Goal: Transaction & Acquisition: Book appointment/travel/reservation

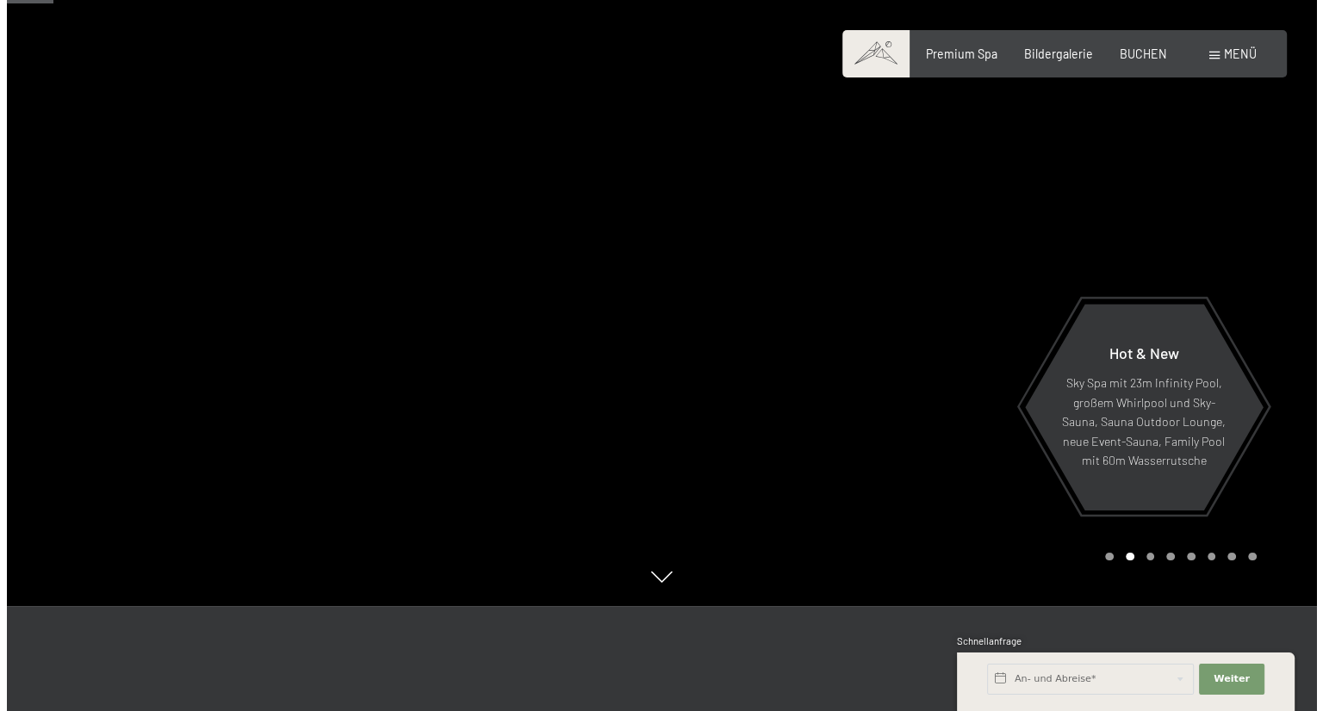
scroll to position [93, 0]
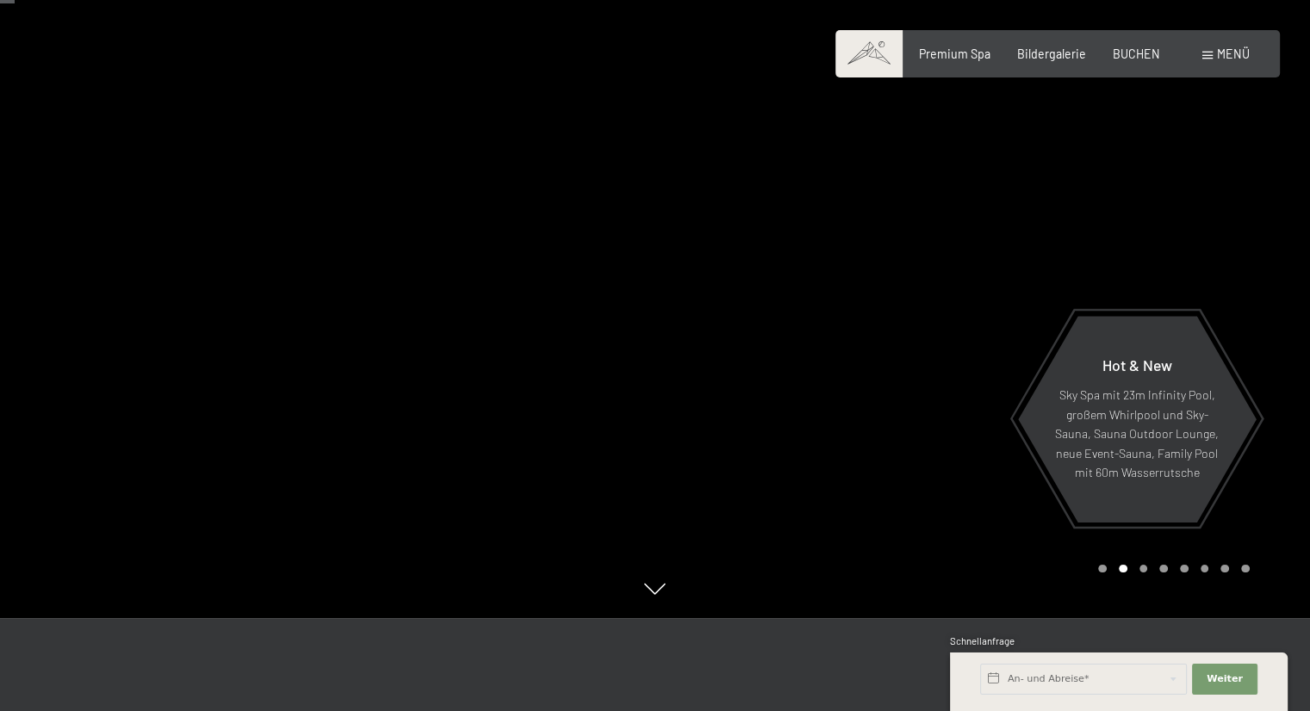
click at [1244, 63] on div "Buchen Anfragen Premium Spa Bildergalerie BUCHEN Menü DE IT EN Gutschein Bilder…" at bounding box center [1057, 54] width 383 height 17
click at [1237, 52] on span "Menü" at bounding box center [1233, 54] width 33 height 15
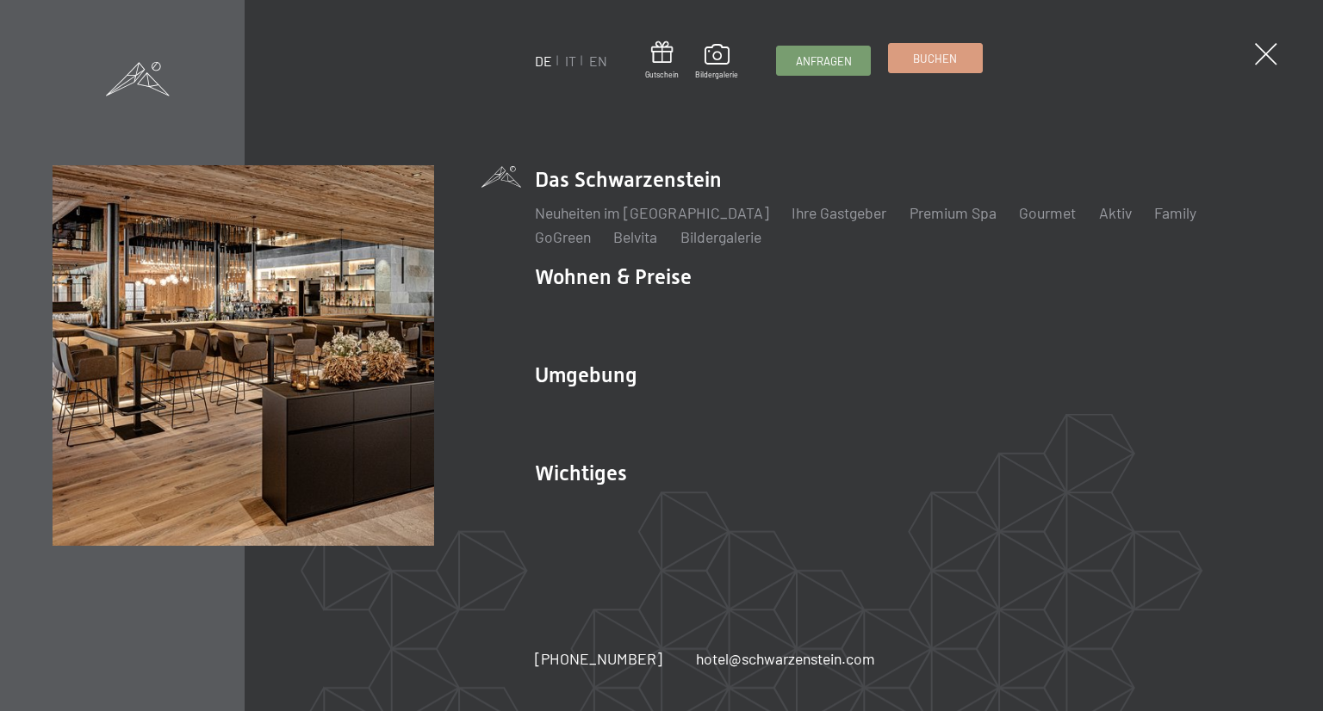
click at [937, 59] on span "Buchen" at bounding box center [935, 59] width 44 height 16
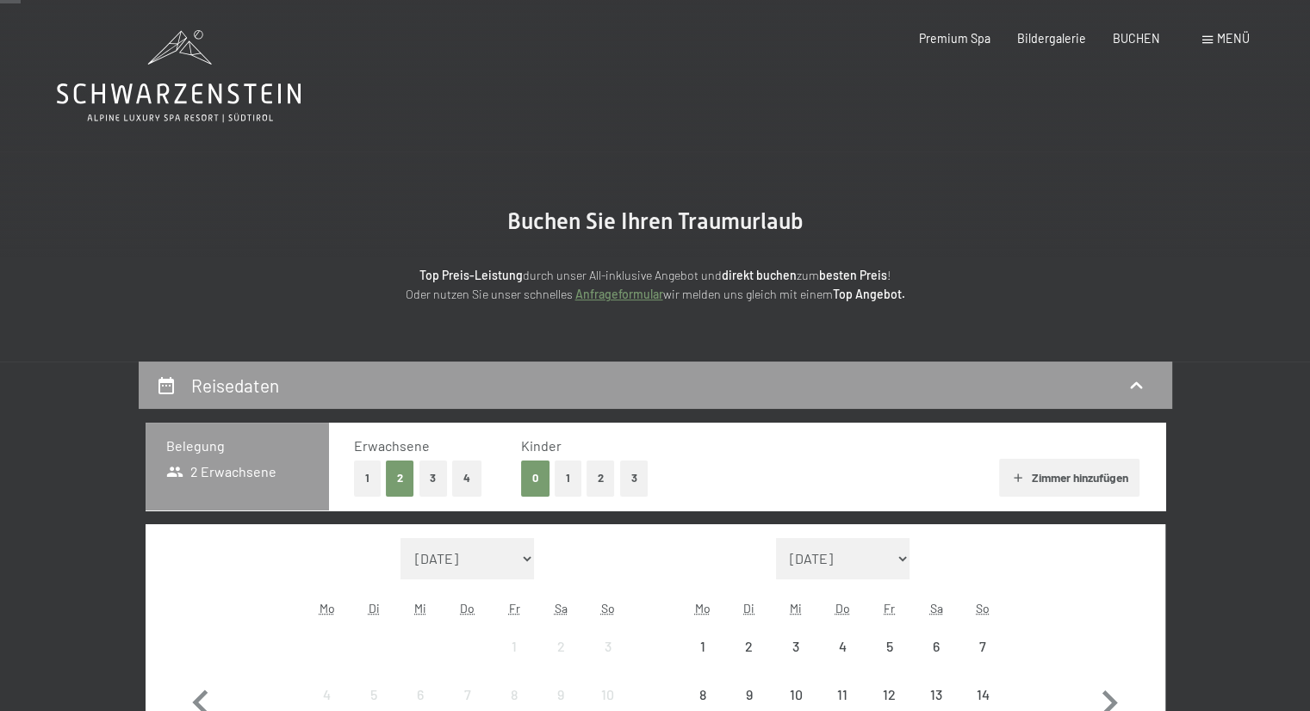
scroll to position [252, 0]
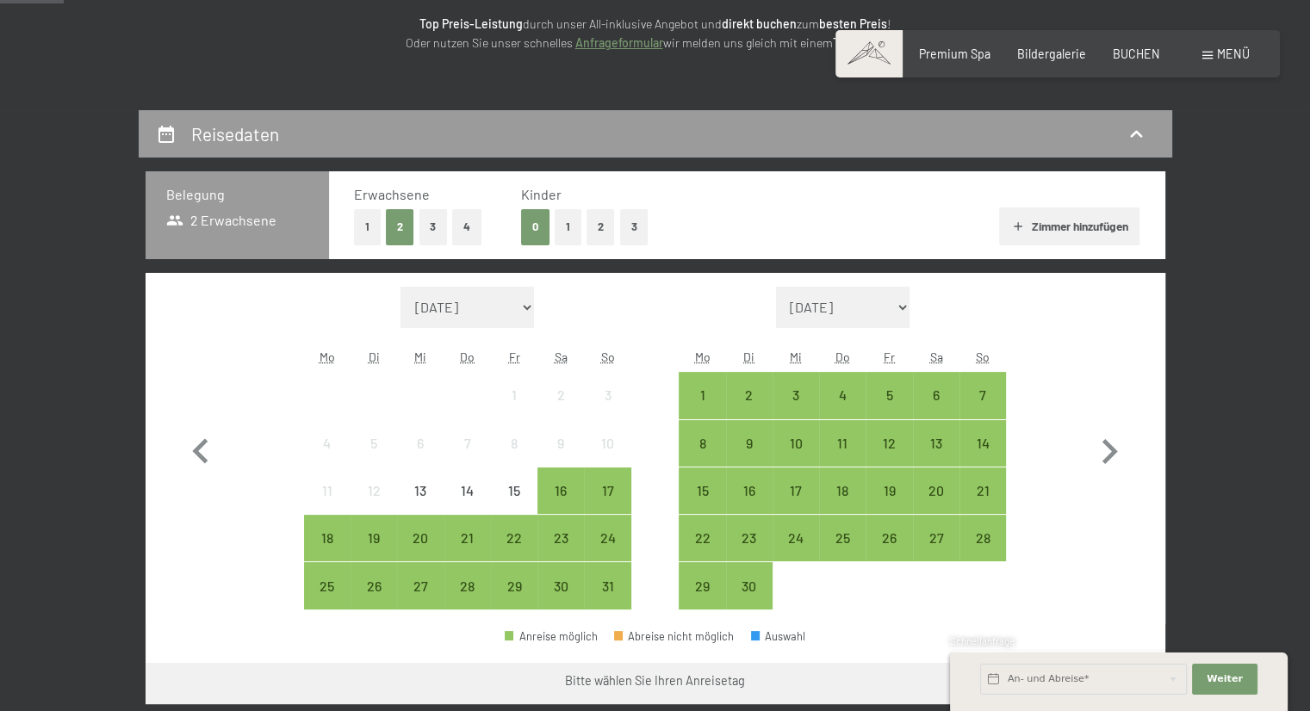
click at [567, 225] on button "1" at bounding box center [568, 226] width 27 height 35
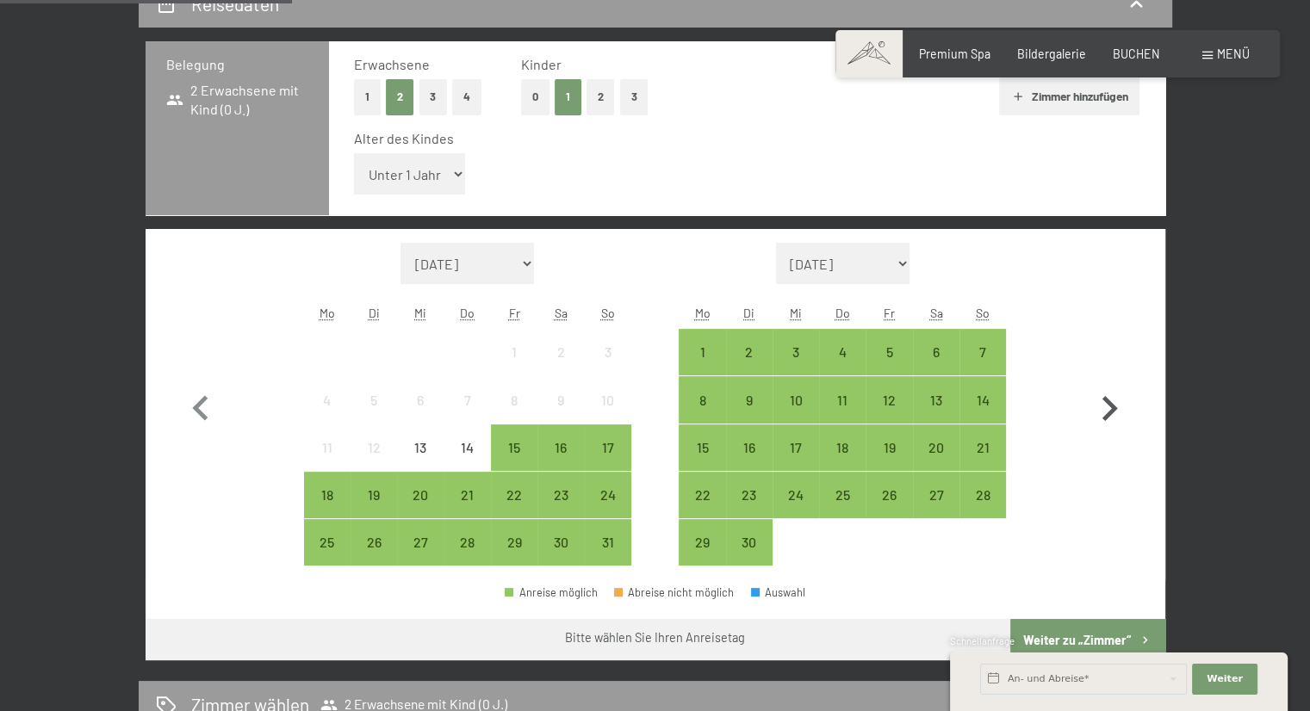
scroll to position [399, 0]
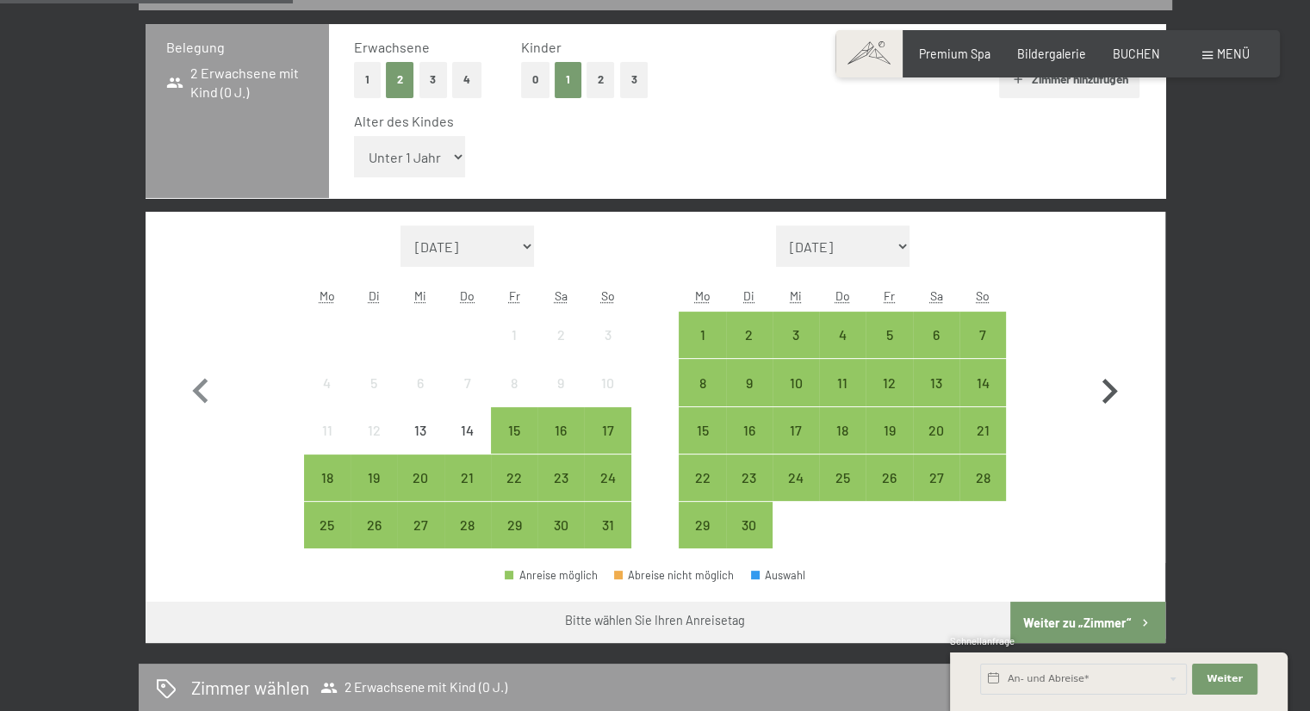
click at [1102, 380] on icon "button" at bounding box center [1109, 392] width 50 height 50
select select "2025-09-01"
select select "2025-10-01"
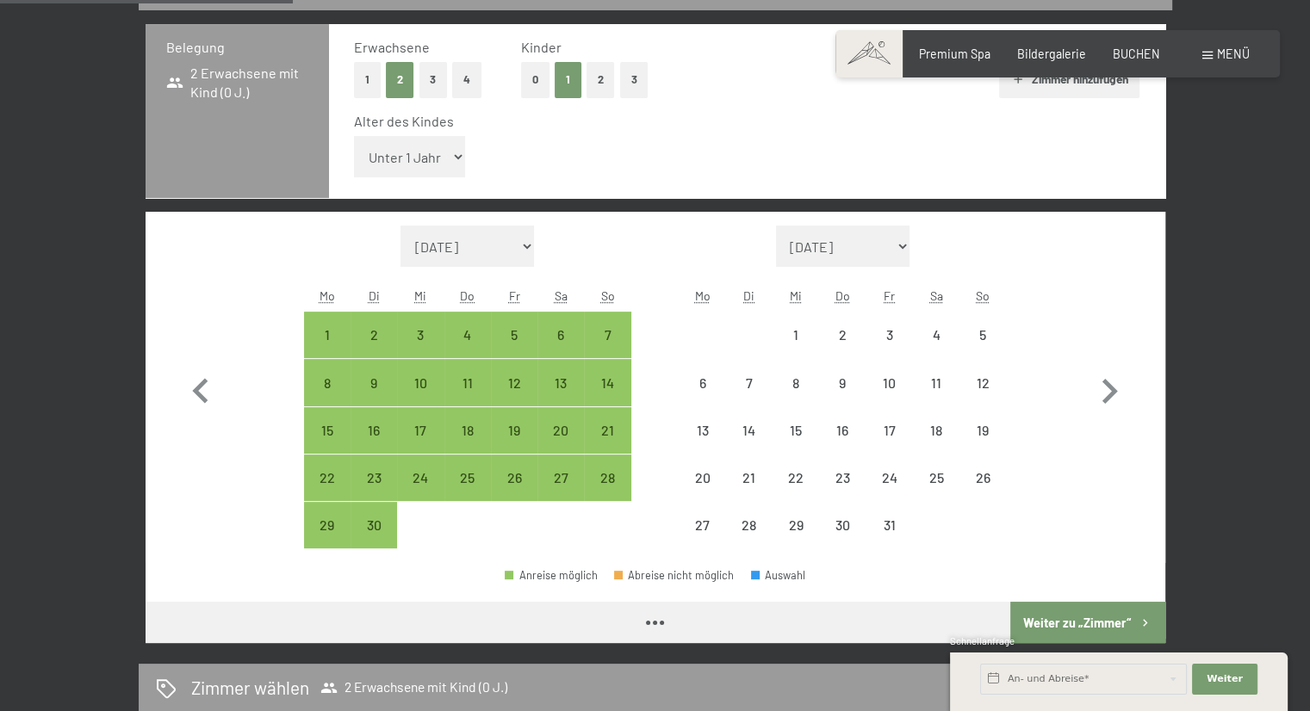
select select "2025-09-01"
select select "2025-10-01"
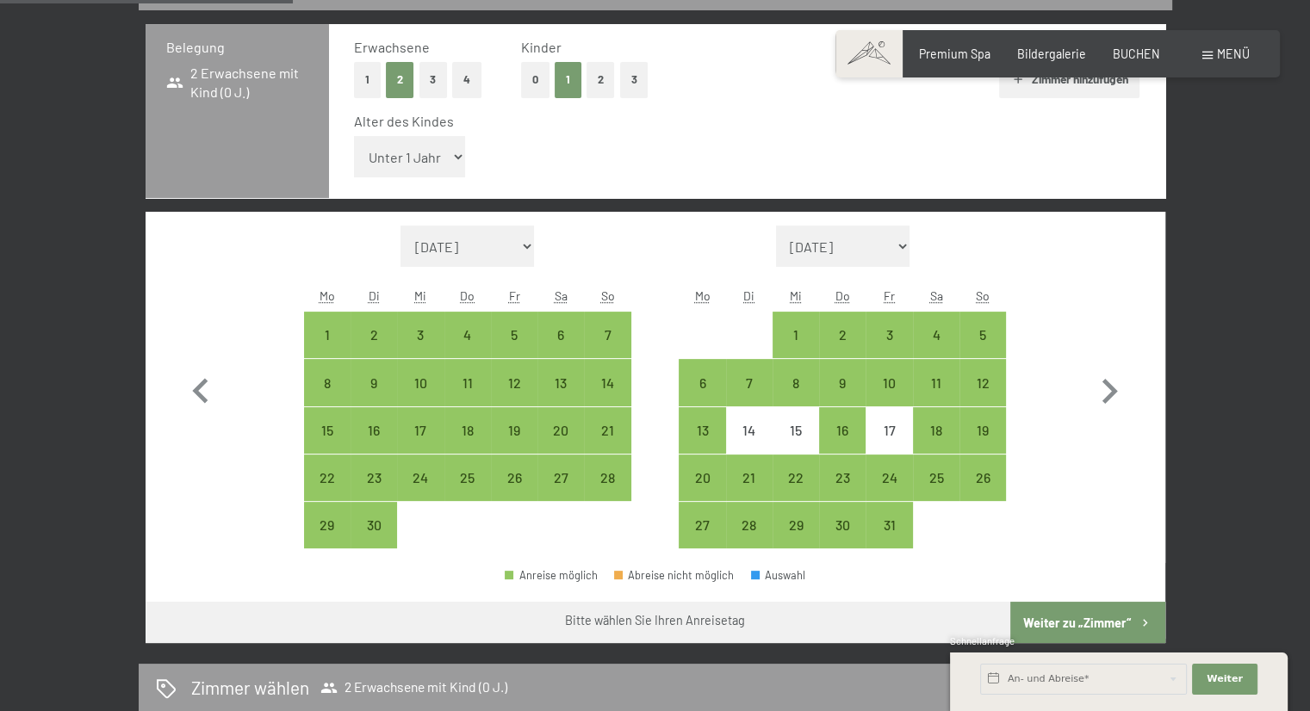
click at [388, 163] on select "Unter 1 Jahr 1 Jahr 2 Jahre 3 Jahre 4 Jahre 5 Jahre 6 Jahre 7 Jahre 8 Jahre 9 J…" at bounding box center [410, 156] width 112 height 41
select select "1"
click at [354, 136] on select "Unter 1 Jahr 1 Jahr 2 Jahre 3 Jahre 4 Jahre 5 Jahre 6 Jahre 7 Jahre 8 Jahre 9 J…" at bounding box center [410, 156] width 112 height 41
select select "2025-09-01"
select select "2025-10-01"
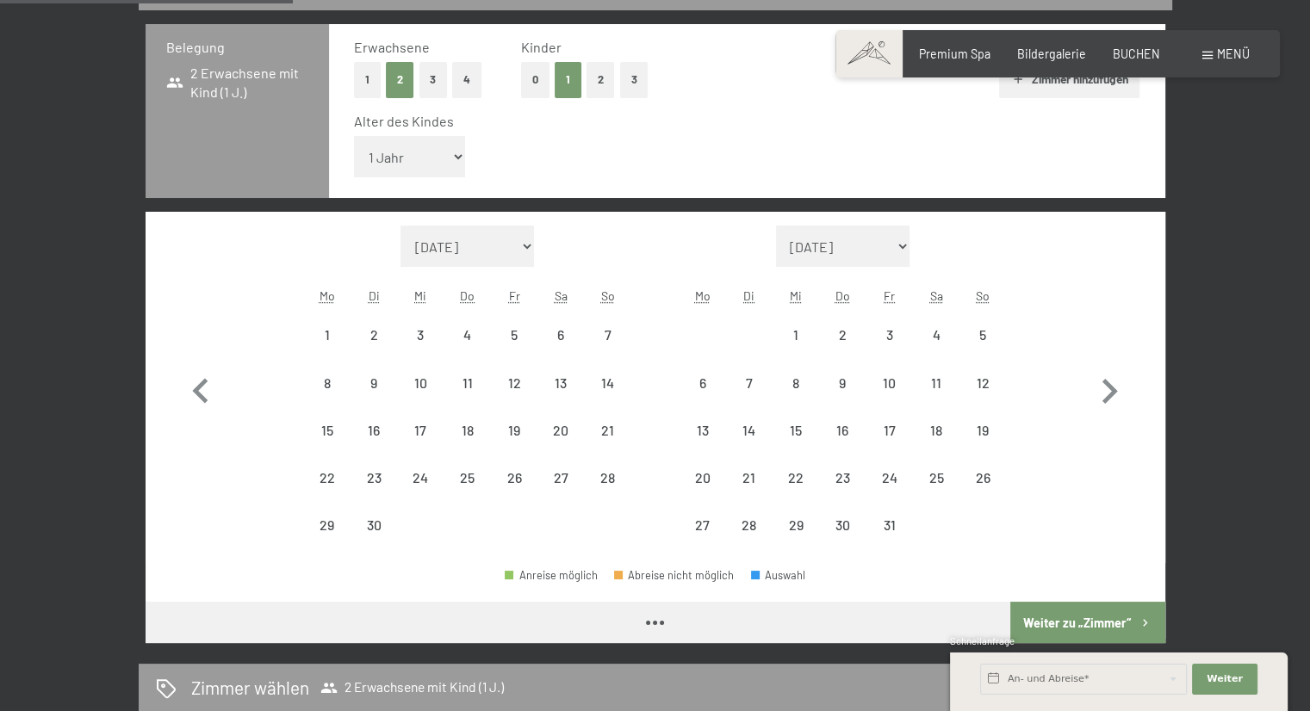
select select "2025-09-01"
select select "2025-10-01"
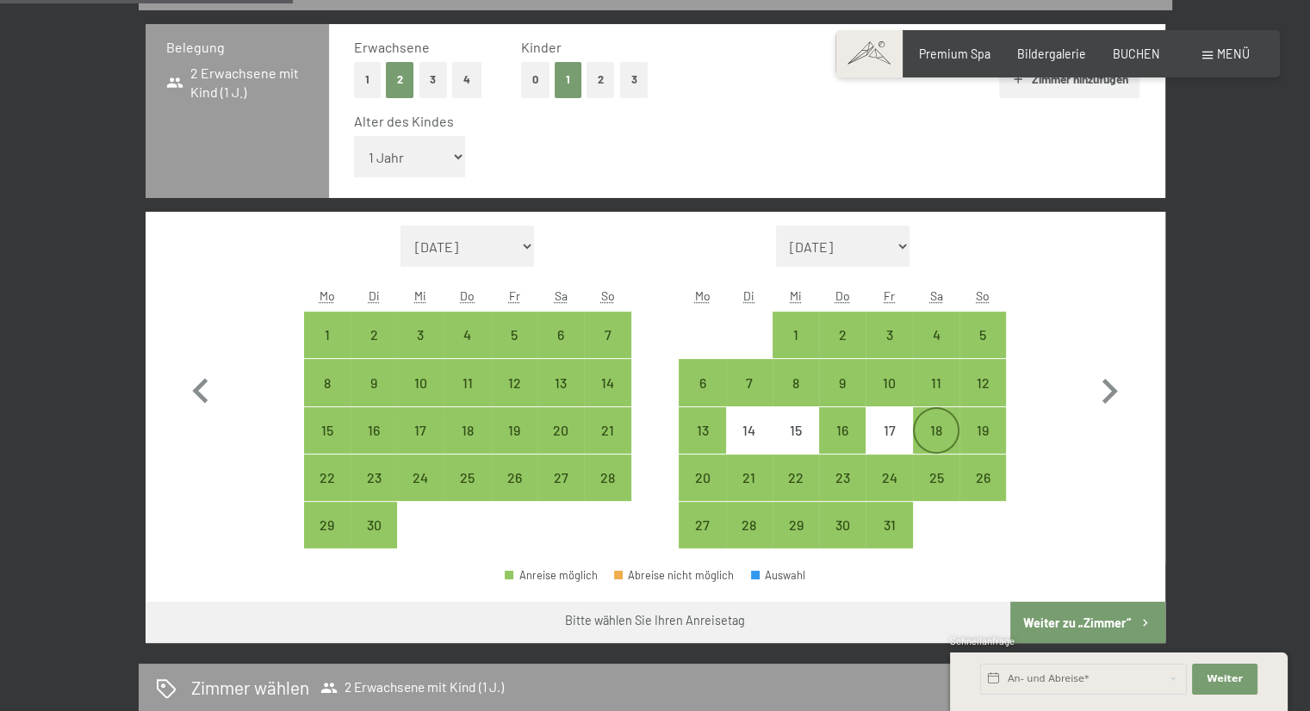
click at [919, 424] on div "18" at bounding box center [936, 445] width 43 height 43
select select "2025-09-01"
select select "2025-10-01"
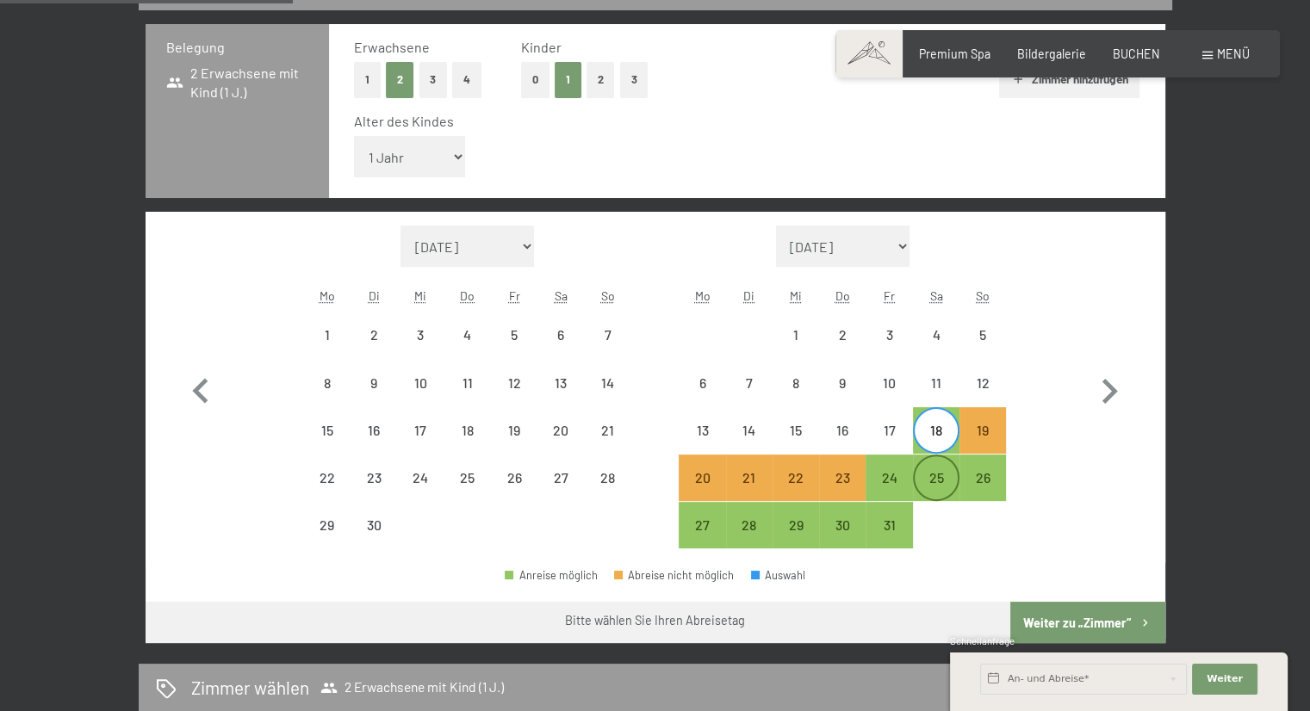
click at [935, 497] on div "25" at bounding box center [936, 492] width 43 height 43
select select "2025-09-01"
select select "2025-10-01"
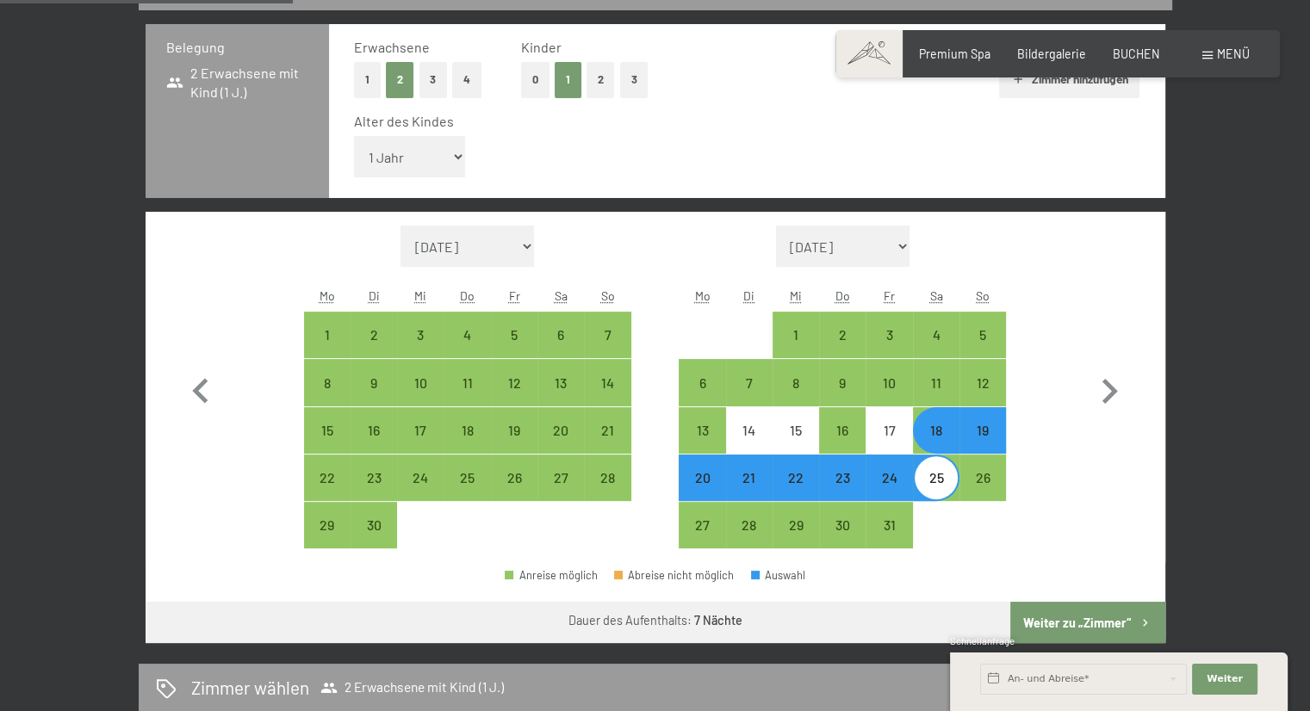
click at [1065, 607] on button "Weiter zu „Zimmer“" at bounding box center [1087, 622] width 154 height 41
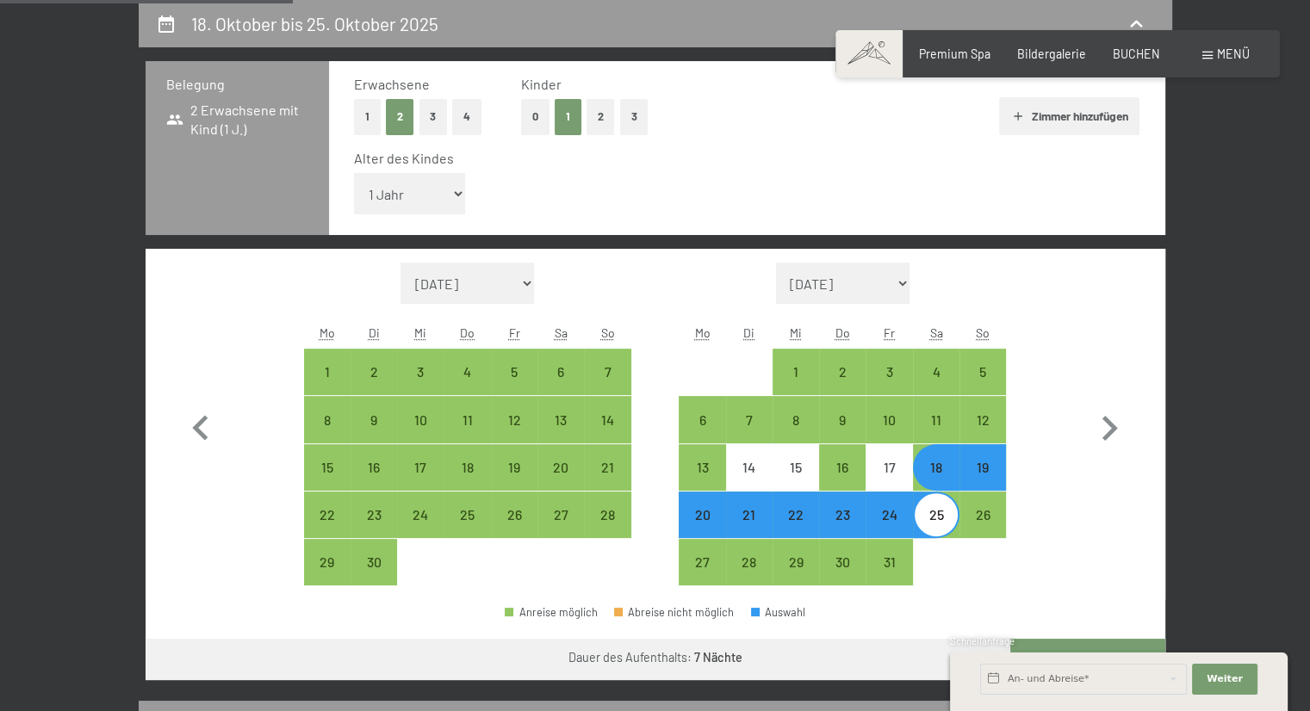
select select "2025-09-01"
select select "2025-10-01"
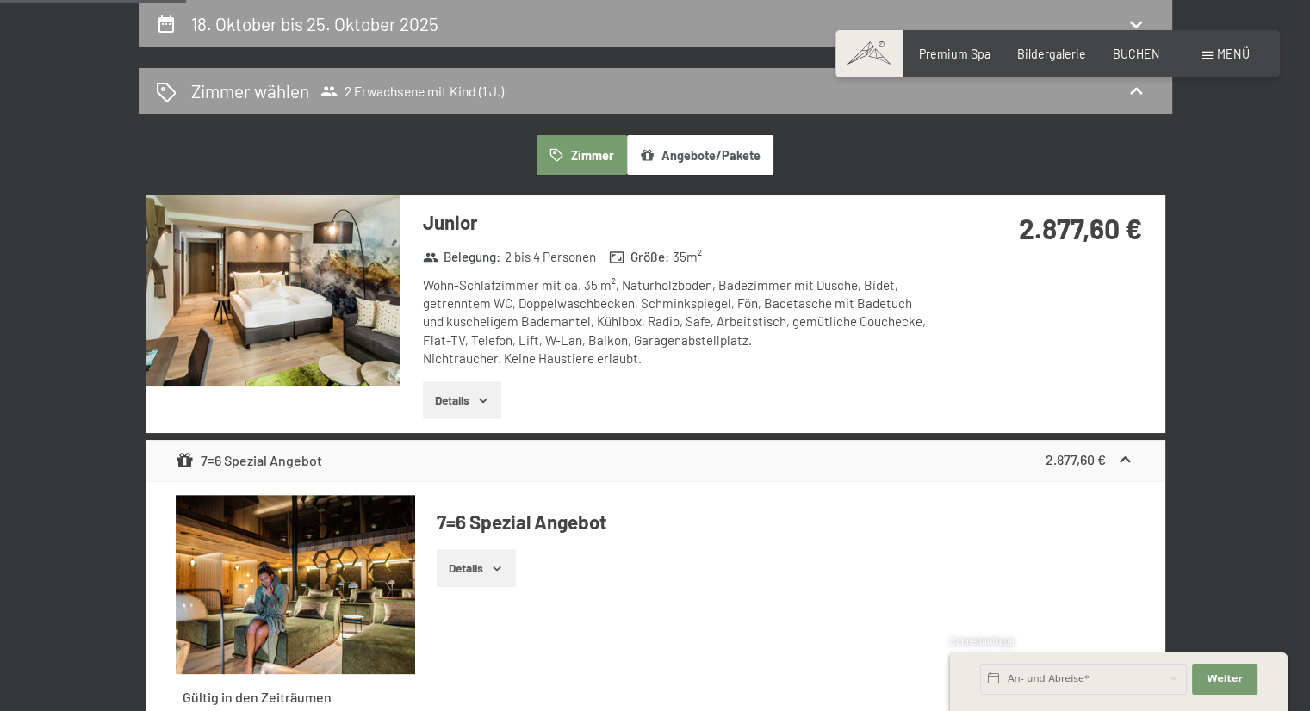
click at [342, 327] on img at bounding box center [273, 291] width 255 height 191
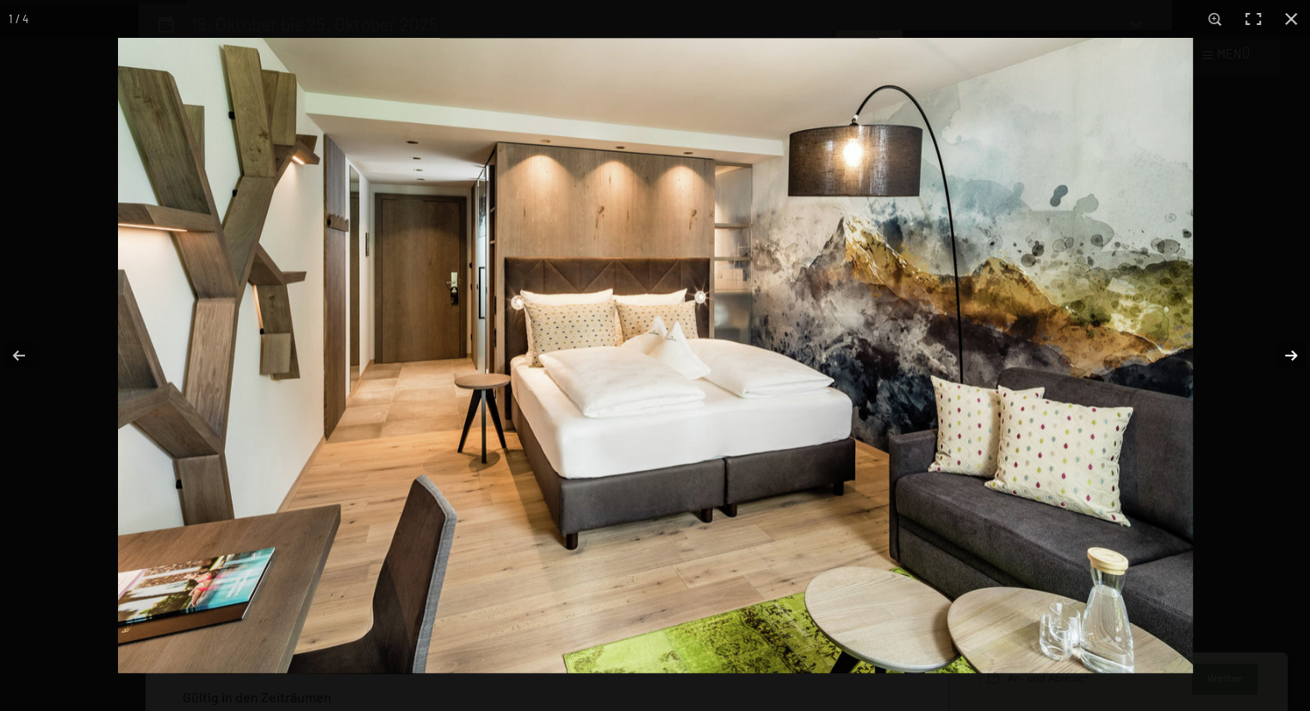
click at [1289, 363] on button "button" at bounding box center [1280, 356] width 60 height 86
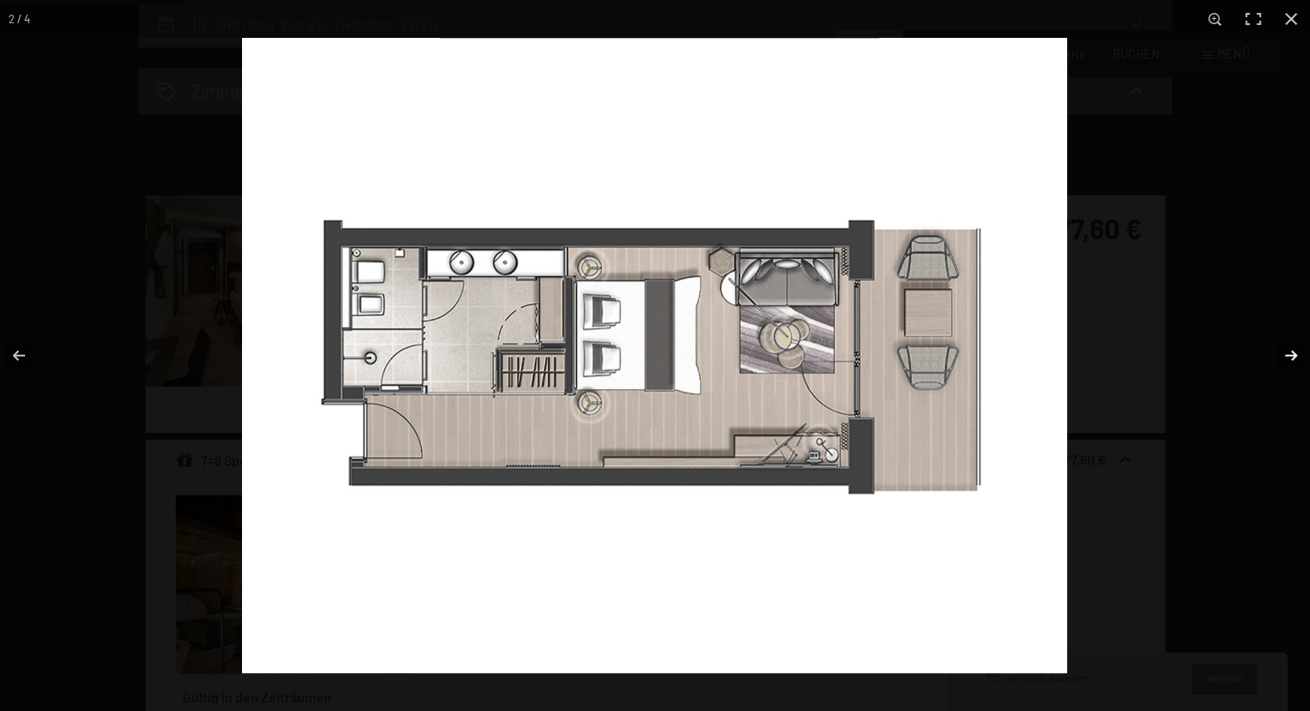
click at [1289, 363] on button "button" at bounding box center [1280, 356] width 60 height 86
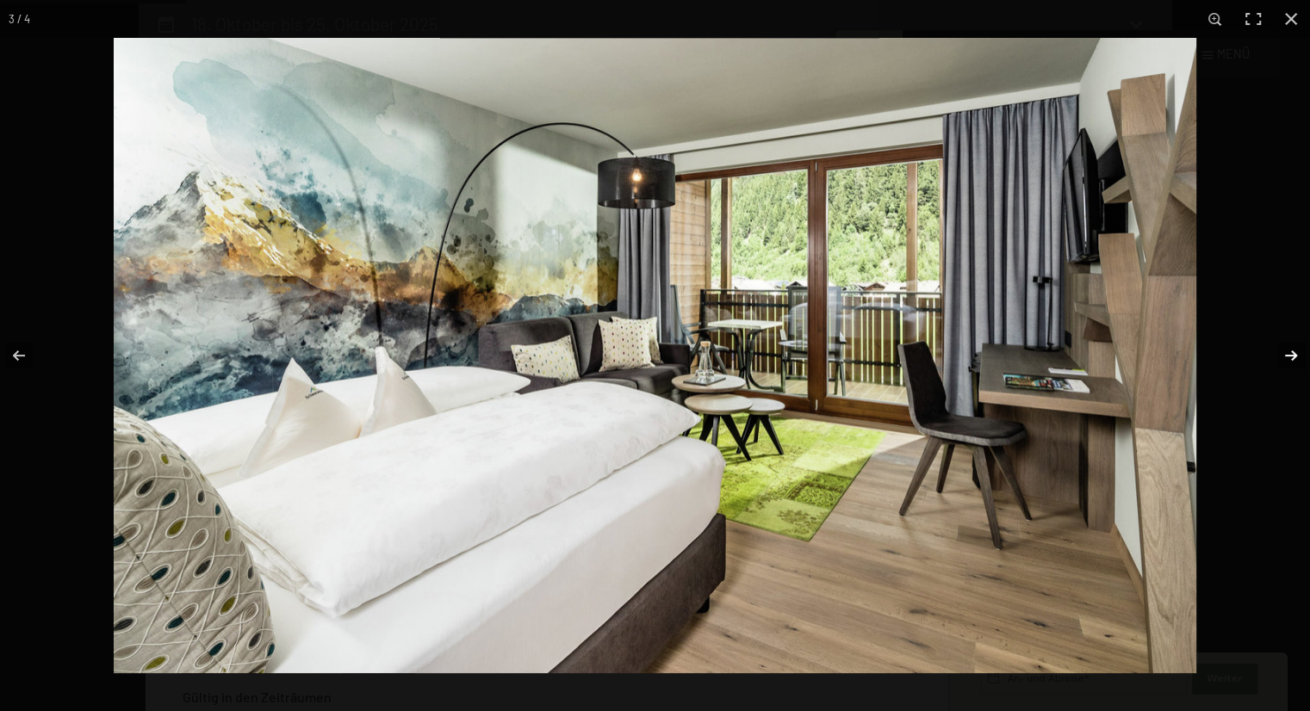
click at [1289, 363] on button "button" at bounding box center [1280, 356] width 60 height 86
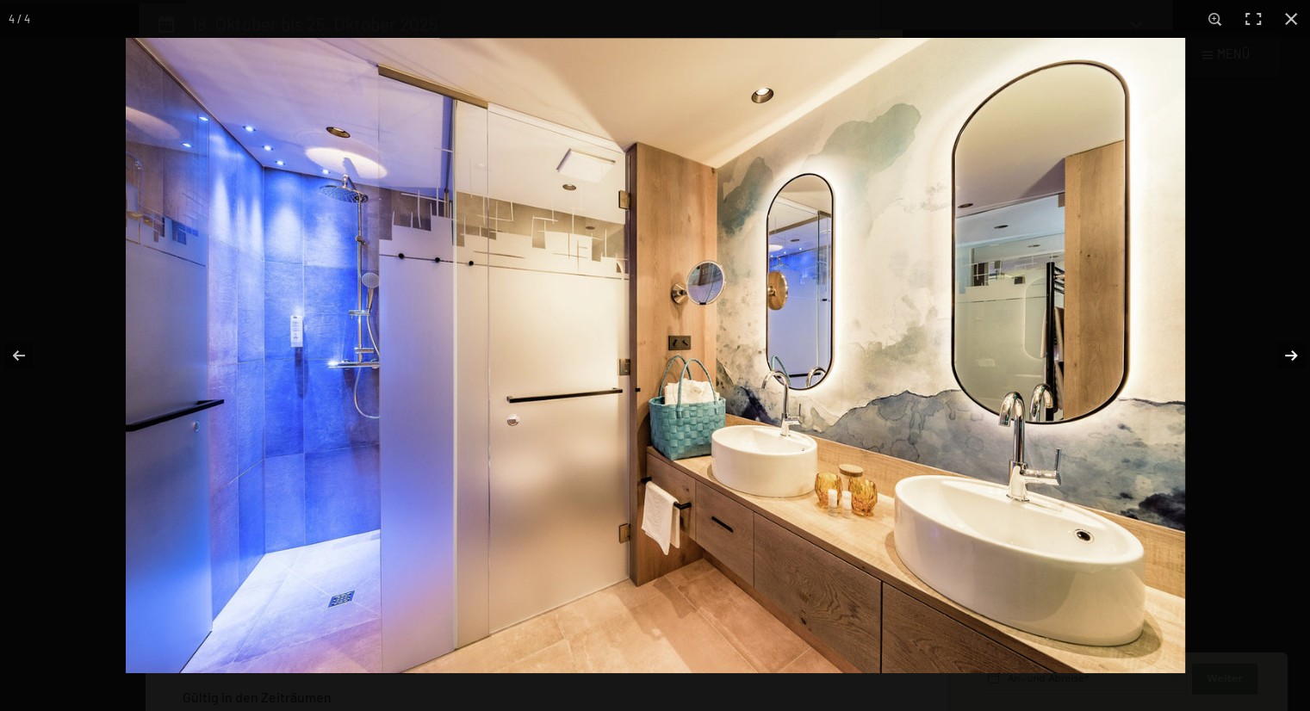
click at [1289, 363] on button "button" at bounding box center [1280, 356] width 60 height 86
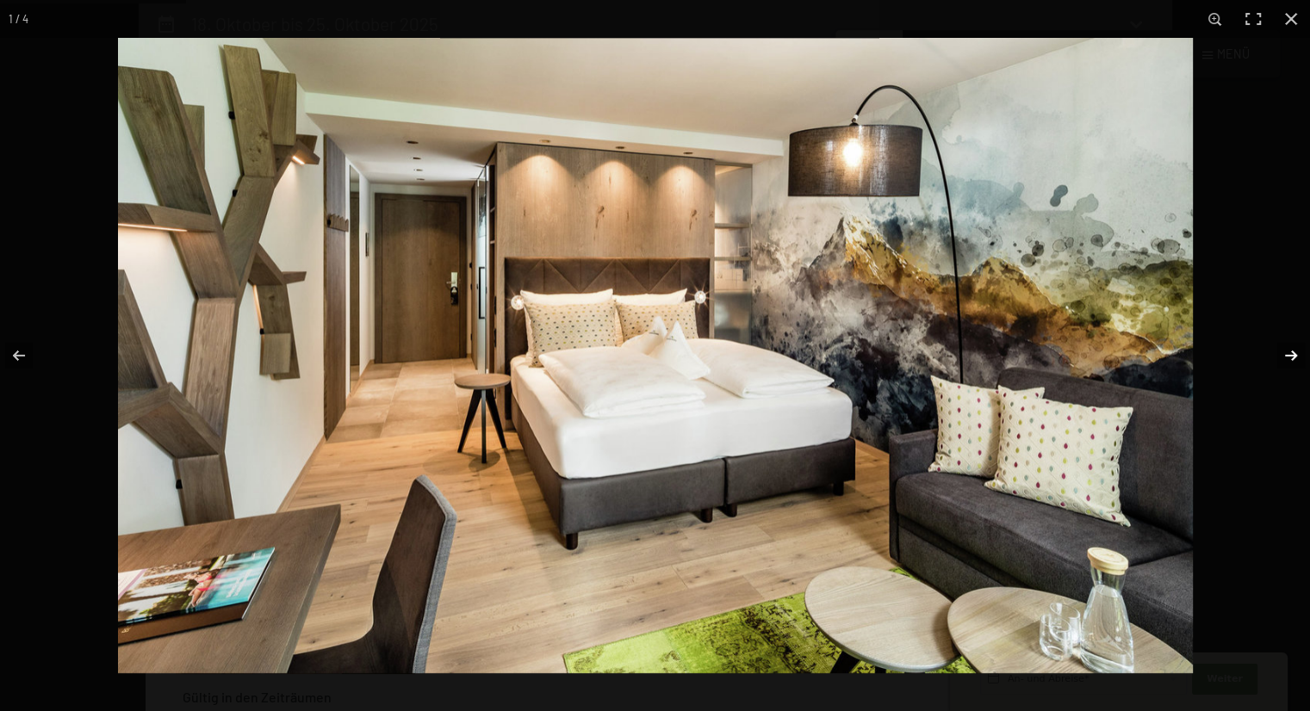
click at [1289, 363] on button "button" at bounding box center [1280, 356] width 60 height 86
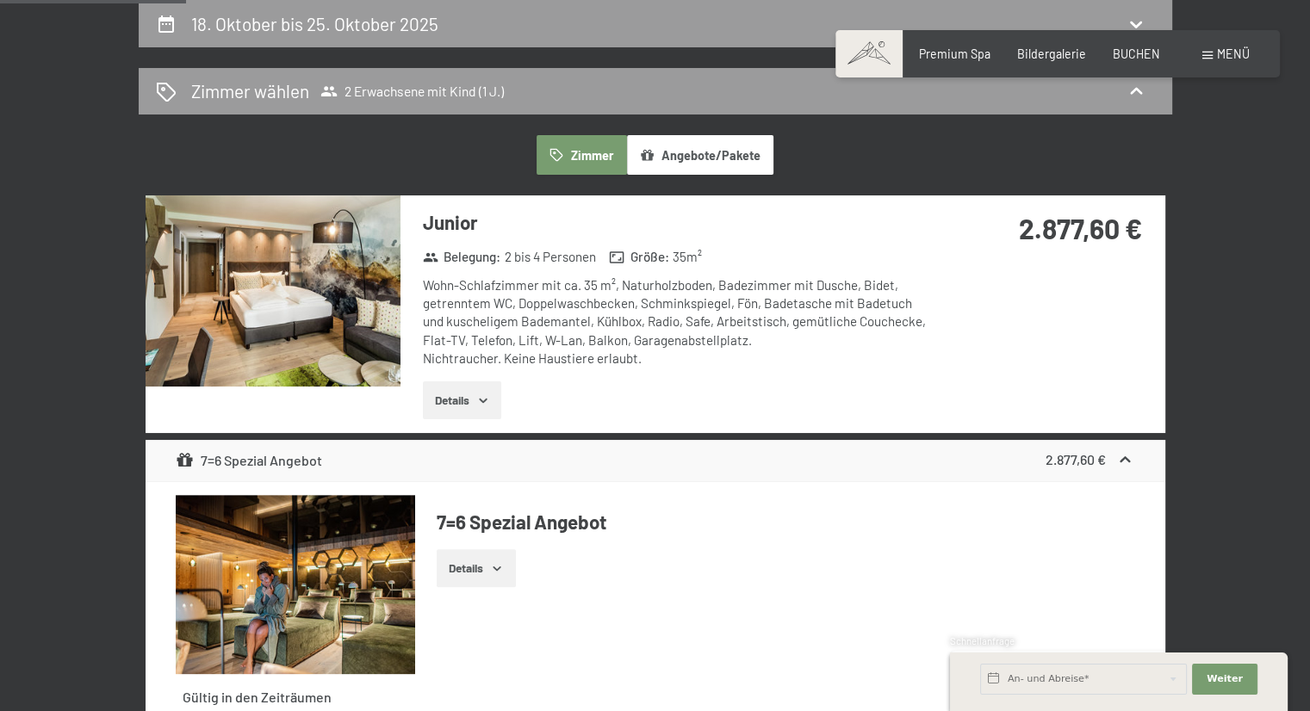
click at [0, 0] on button "button" at bounding box center [0, 0] width 0 height 0
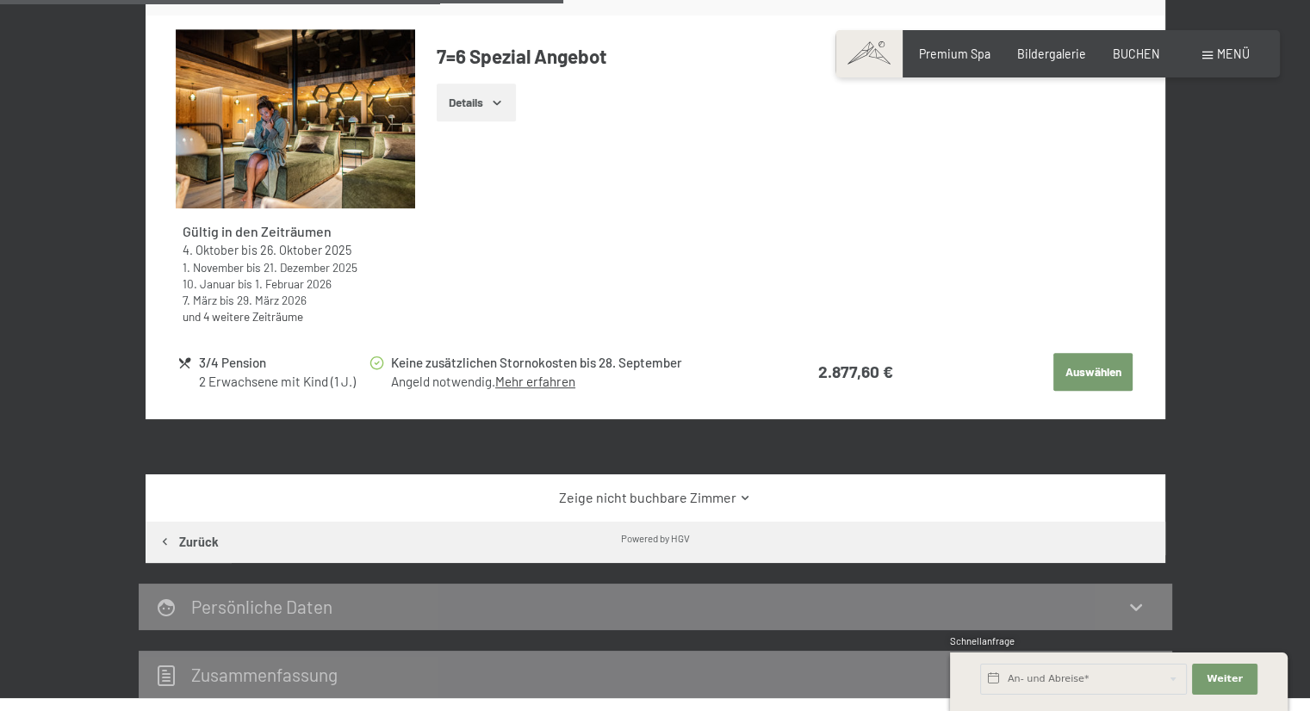
scroll to position [1090, 0]
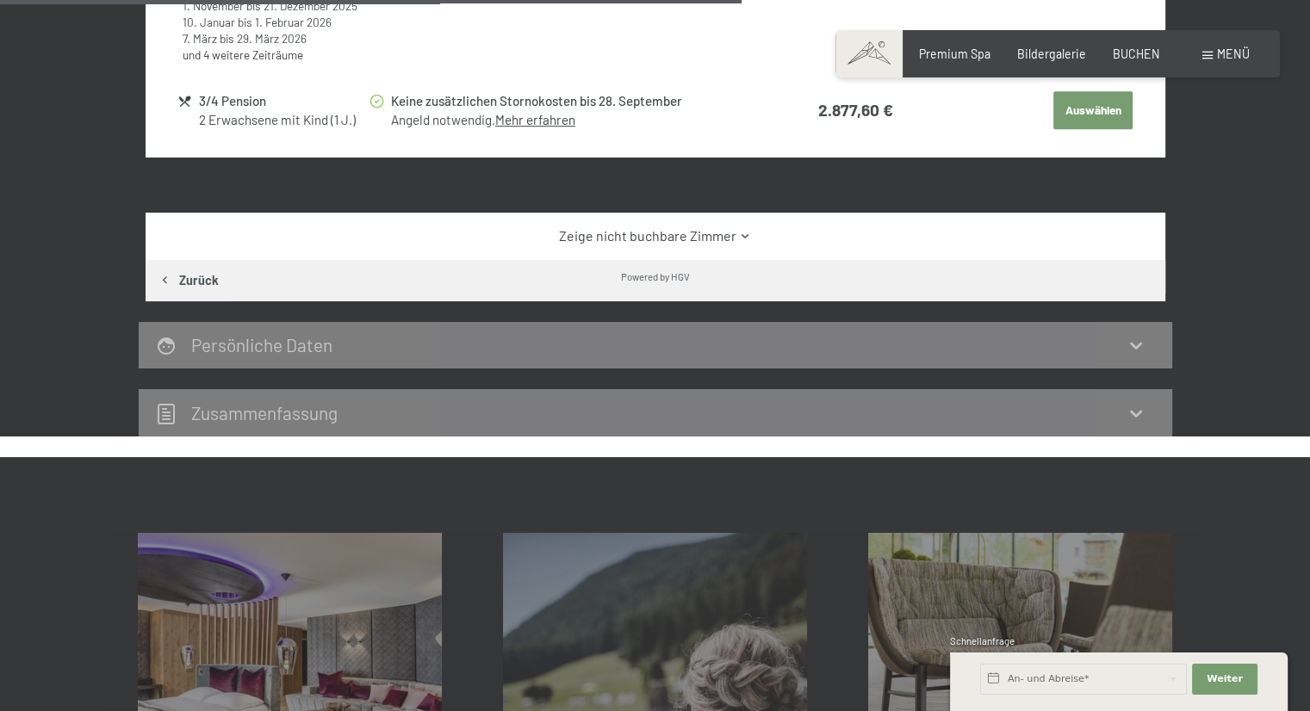
click at [698, 233] on link "Zeige nicht buchbare Zimmer" at bounding box center [655, 236] width 959 height 19
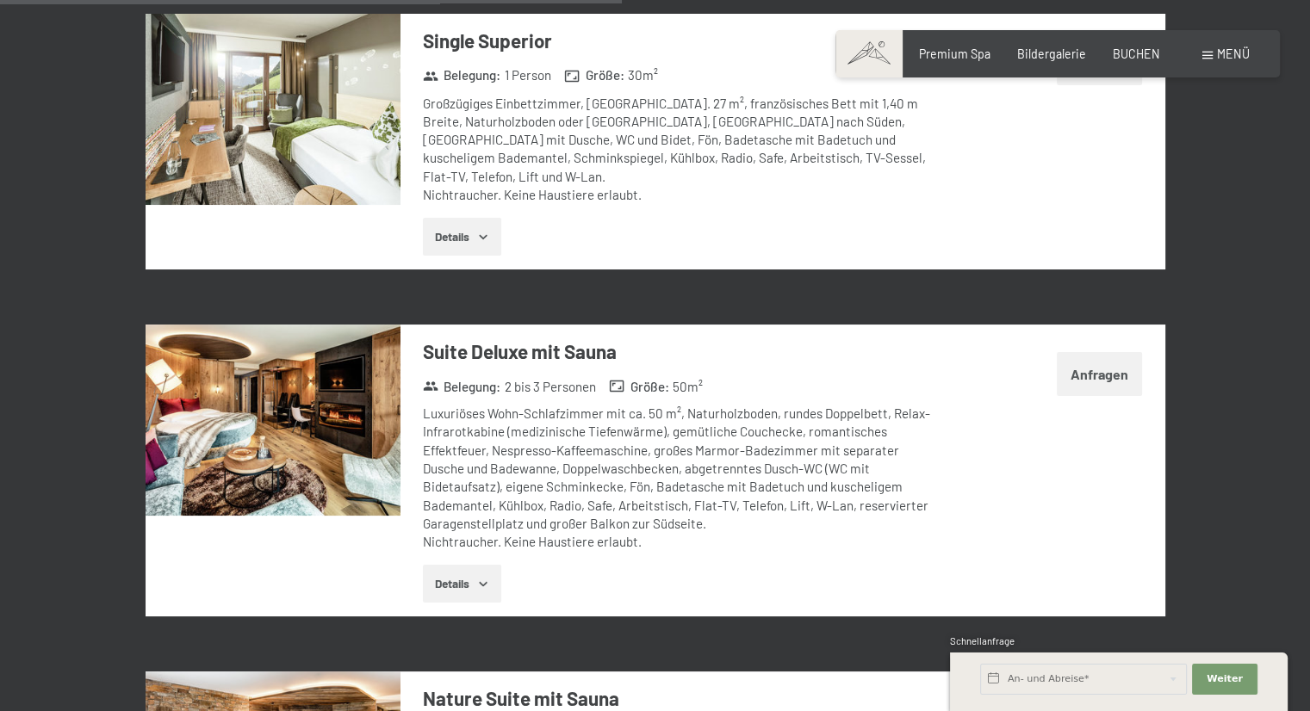
scroll to position [2640, 0]
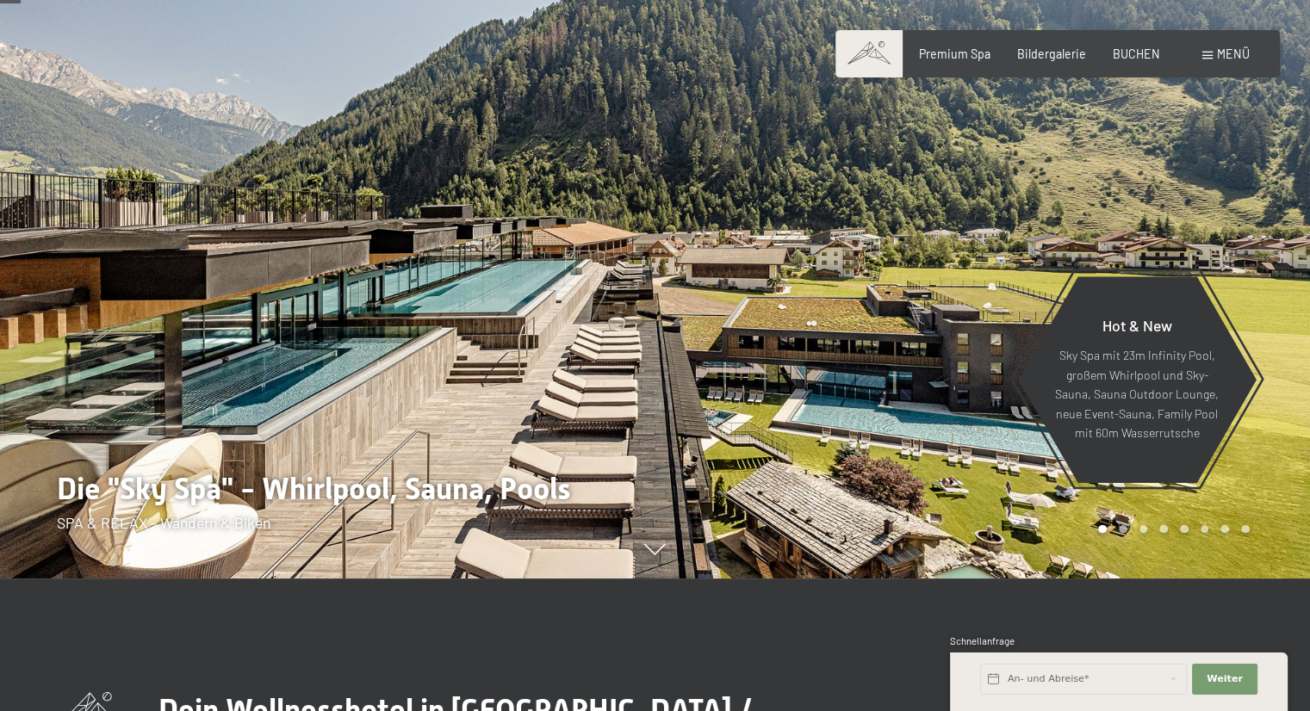
scroll to position [126, 0]
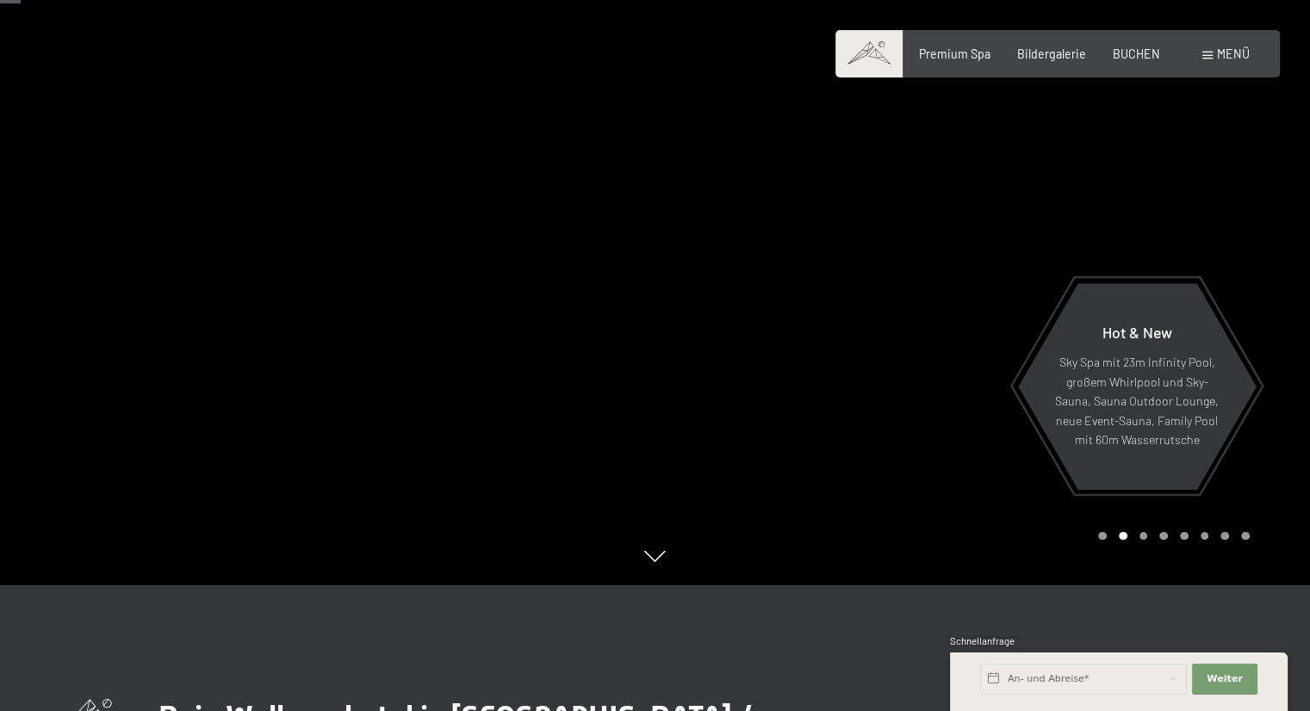
click at [1282, 252] on div at bounding box center [982, 229] width 655 height 711
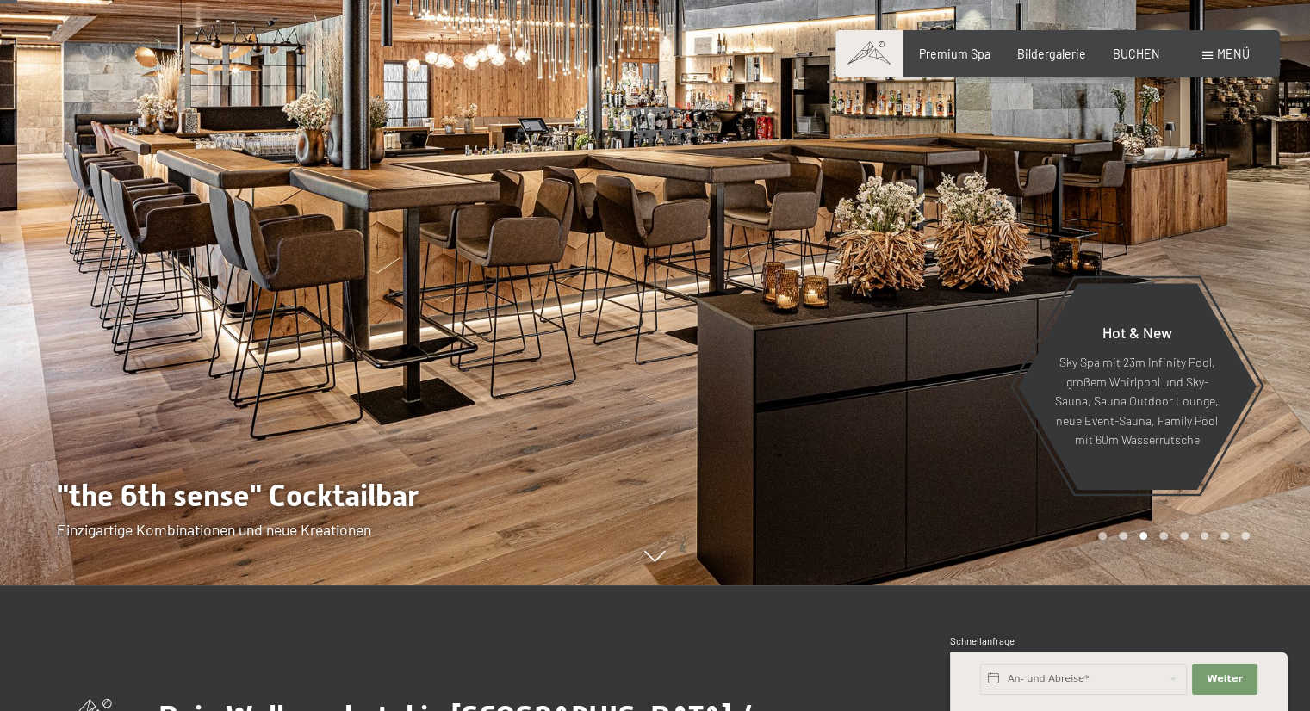
scroll to position [76, 0]
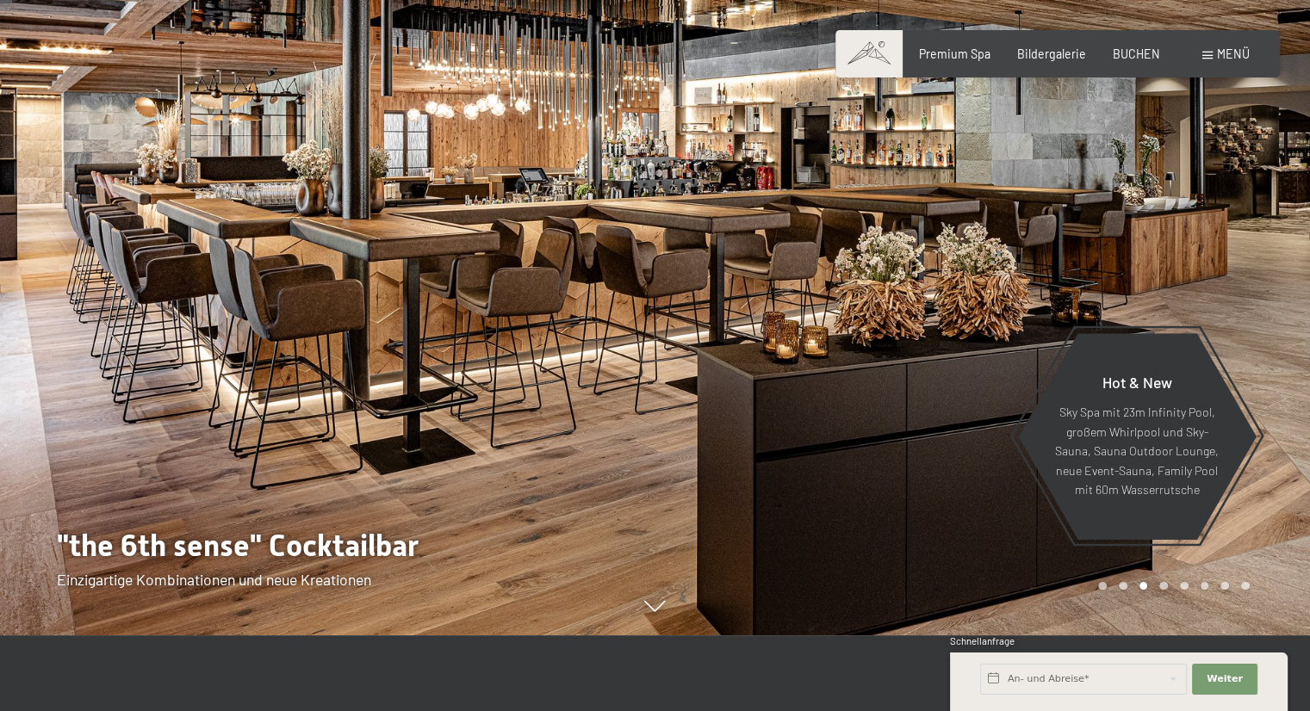
click at [1279, 274] on div at bounding box center [982, 279] width 655 height 711
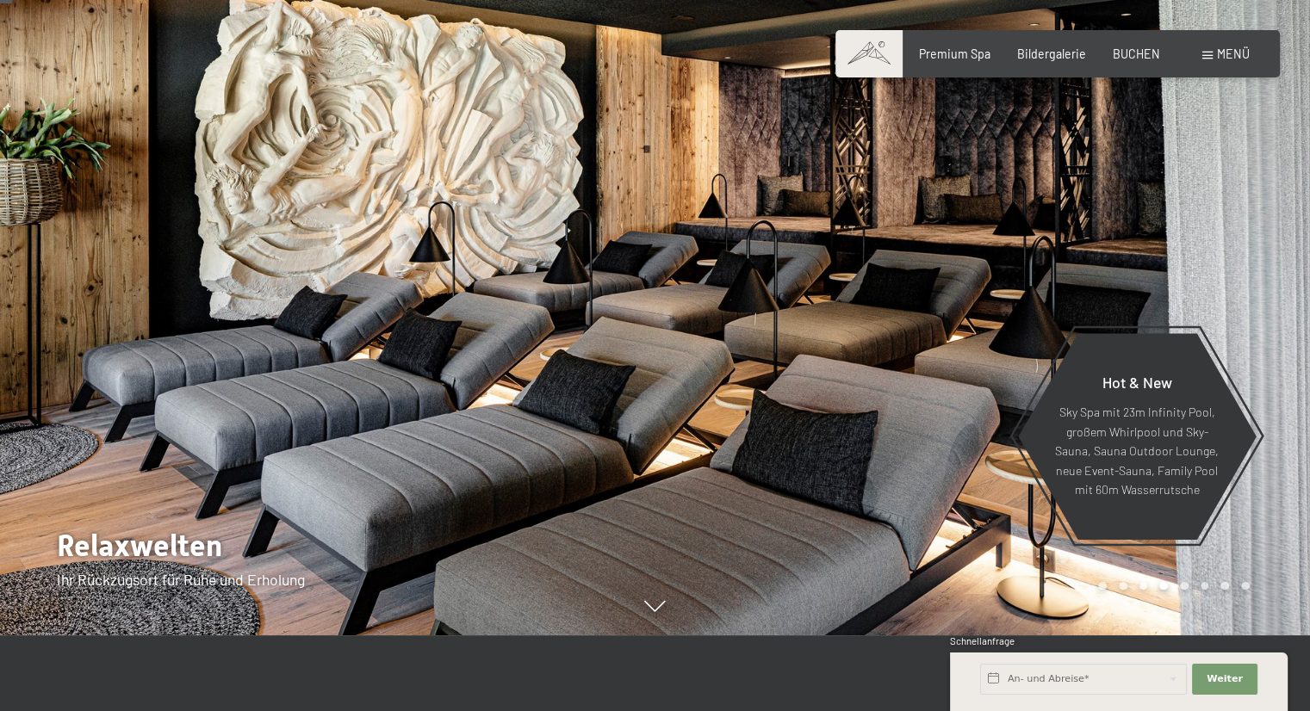
click at [1279, 274] on div at bounding box center [982, 279] width 655 height 711
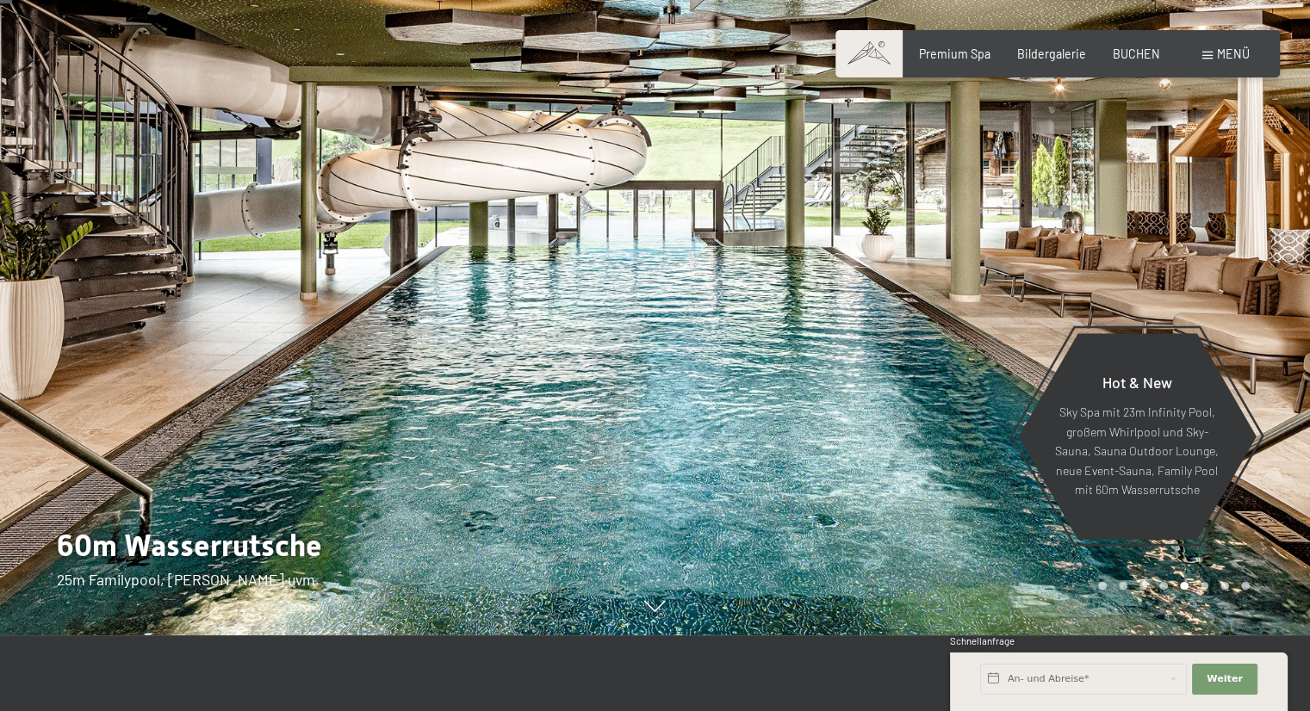
click at [1279, 274] on div at bounding box center [982, 279] width 655 height 711
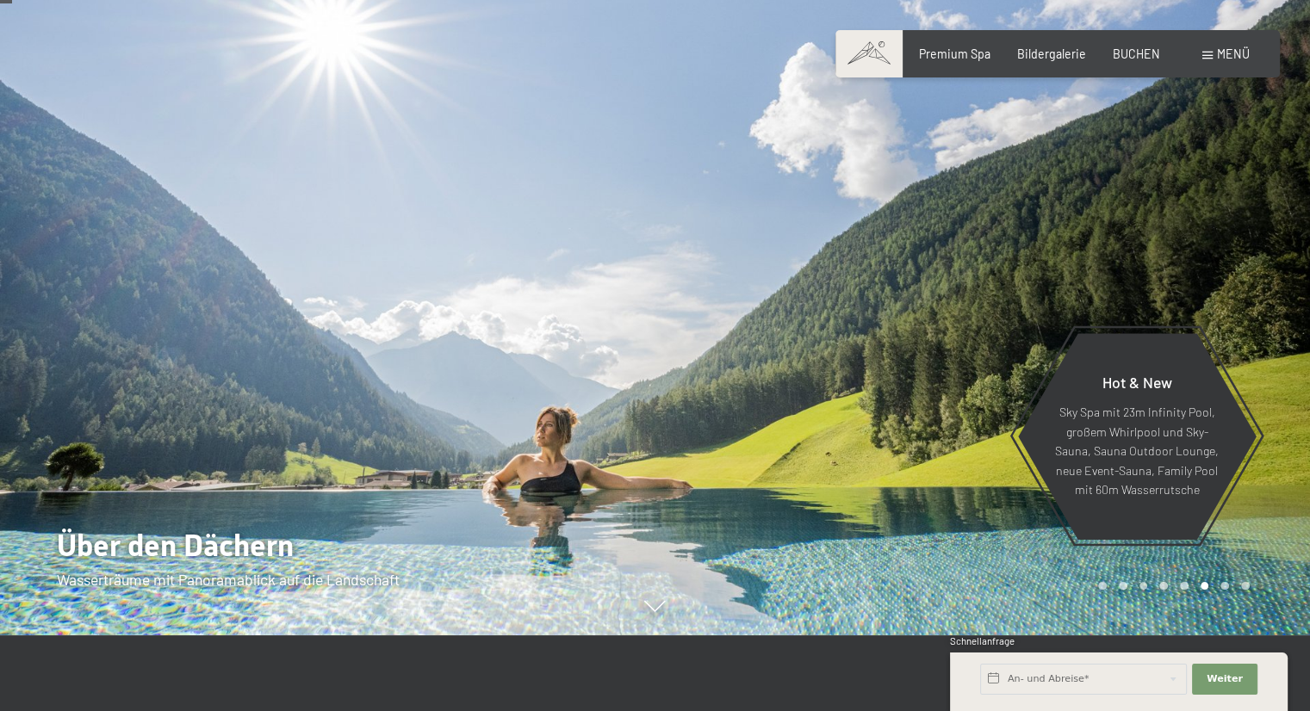
click at [1246, 263] on div at bounding box center [982, 279] width 655 height 711
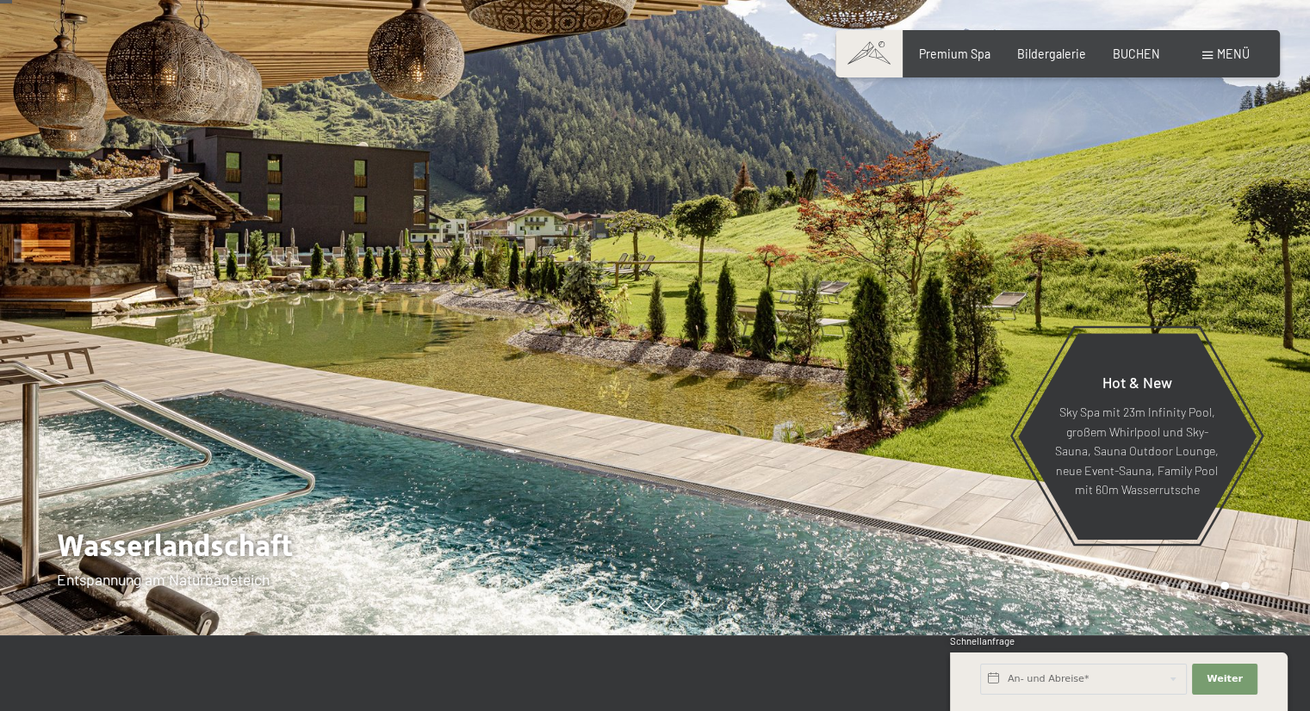
click at [1246, 263] on div at bounding box center [982, 279] width 655 height 711
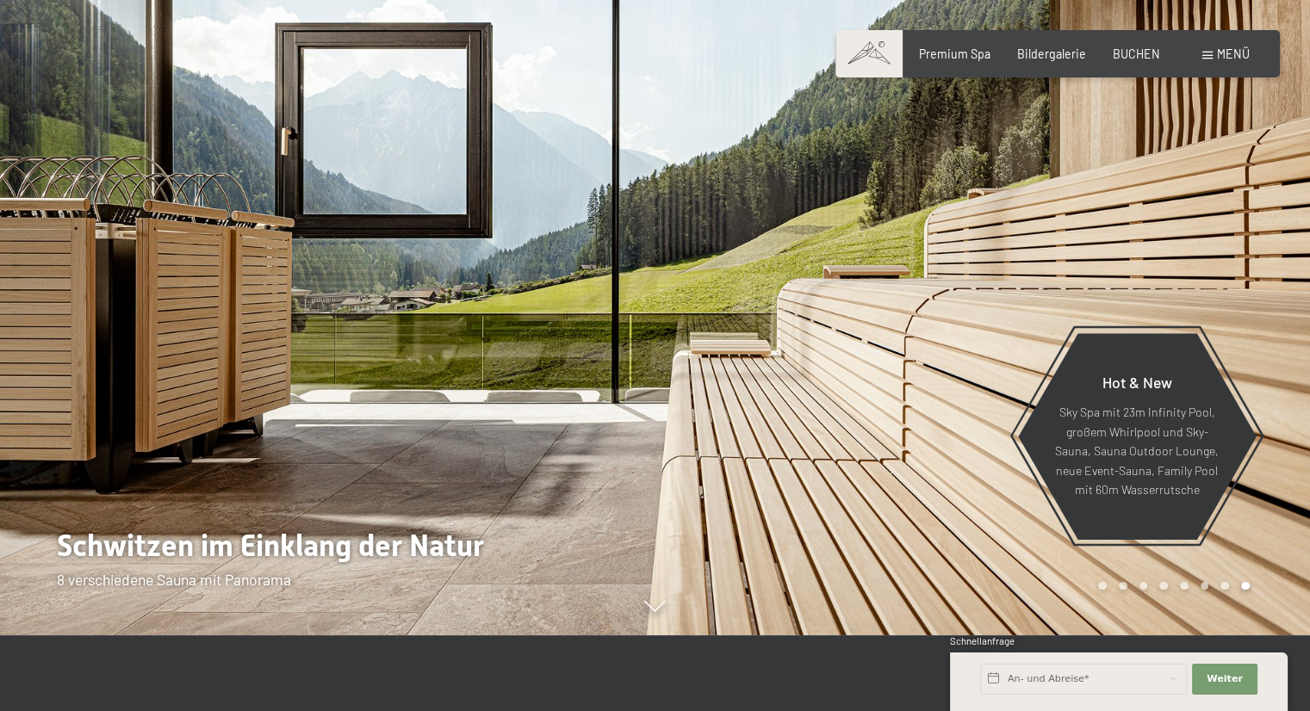
click at [1252, 251] on div at bounding box center [982, 279] width 655 height 711
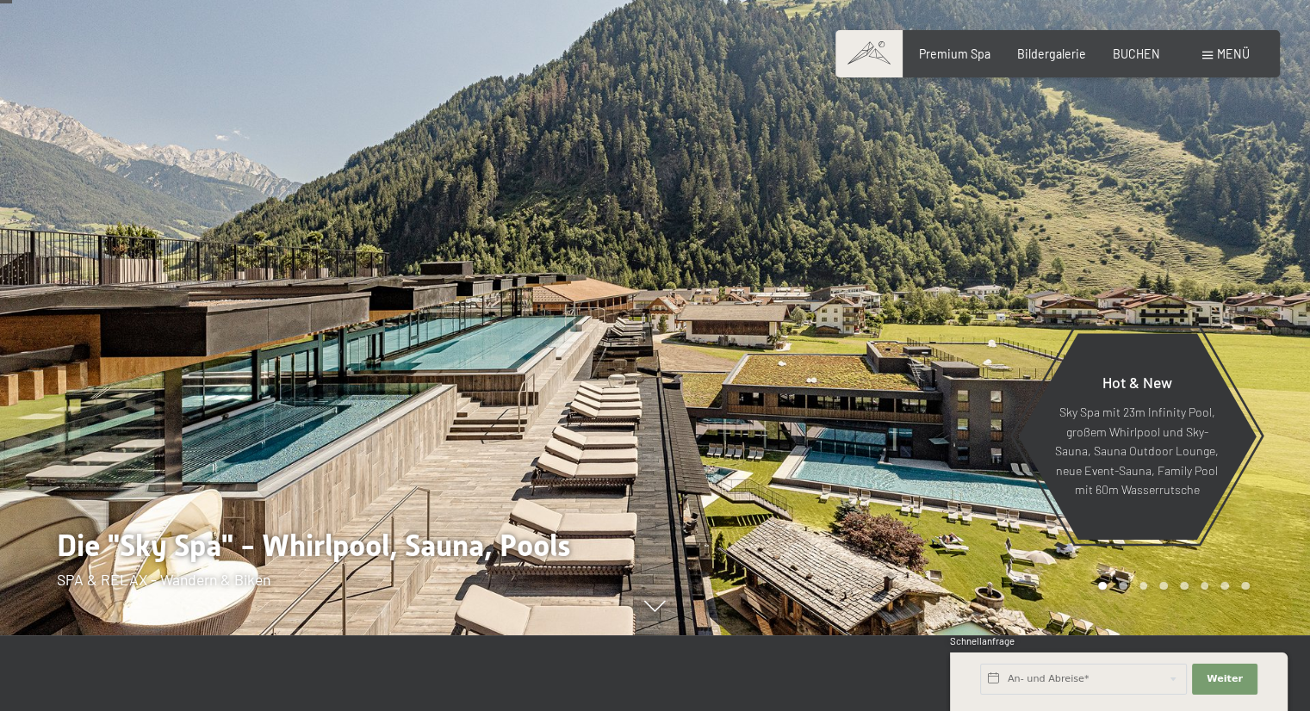
click at [1252, 251] on div at bounding box center [982, 279] width 655 height 711
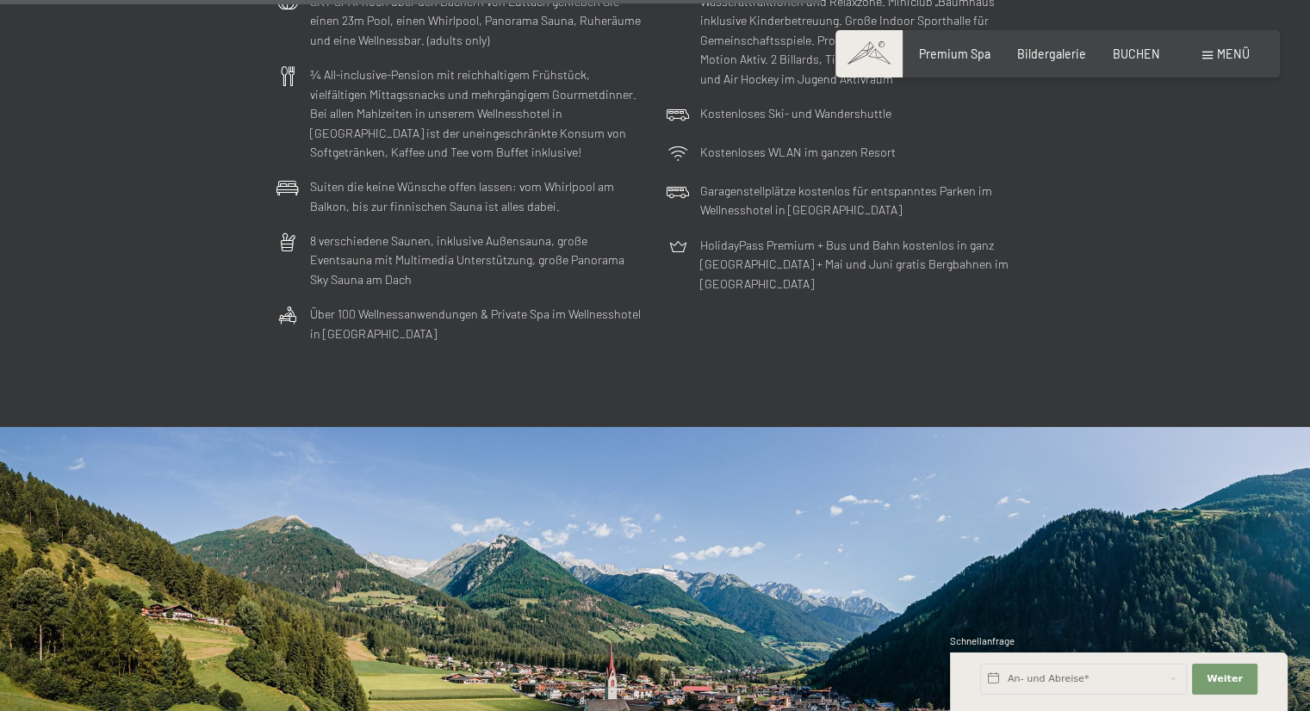
scroll to position [4620, 0]
click at [1227, 58] on span "Menü" at bounding box center [1233, 54] width 33 height 15
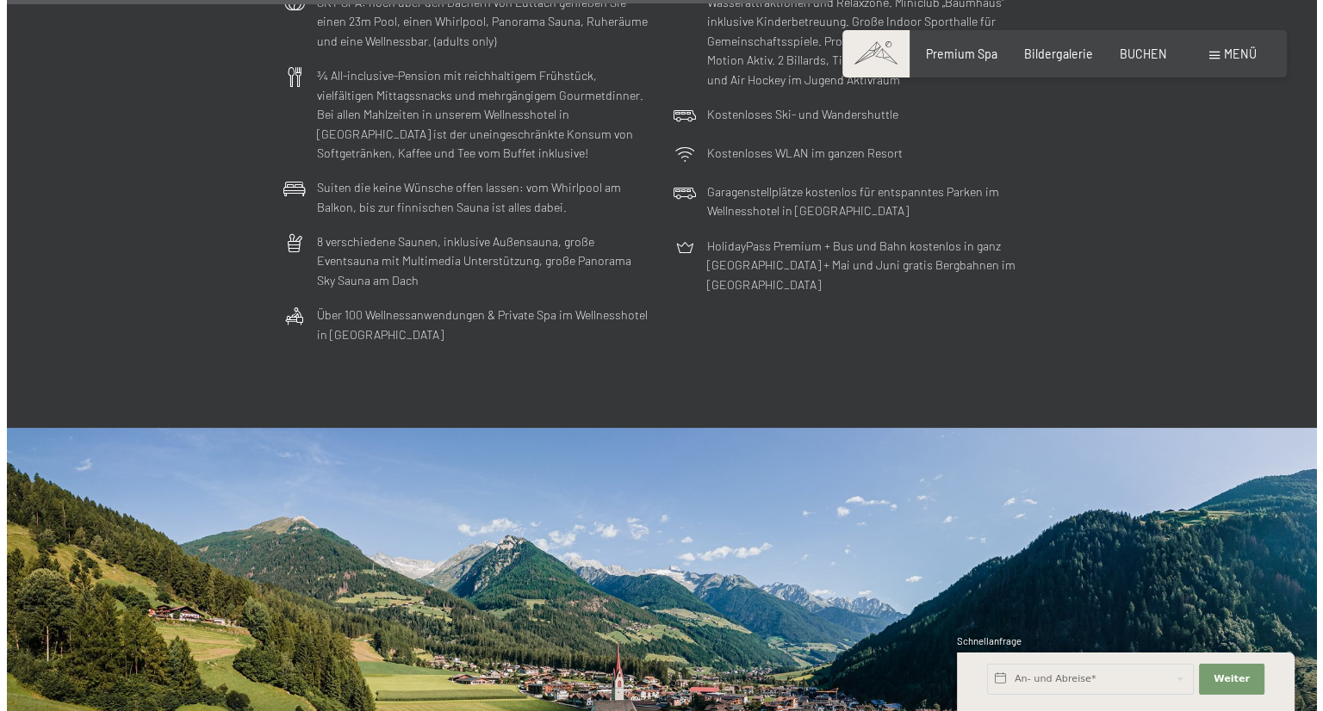
scroll to position [4648, 0]
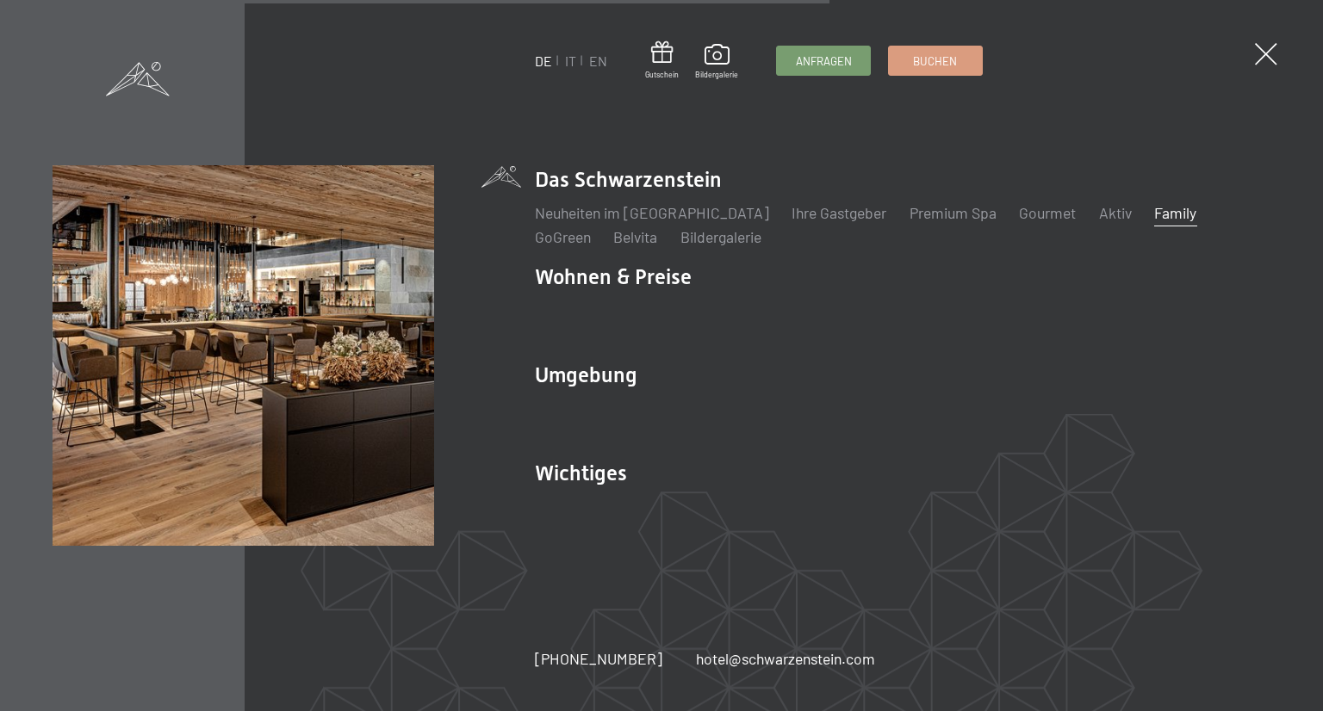
click at [1154, 208] on link "Family" at bounding box center [1175, 212] width 42 height 19
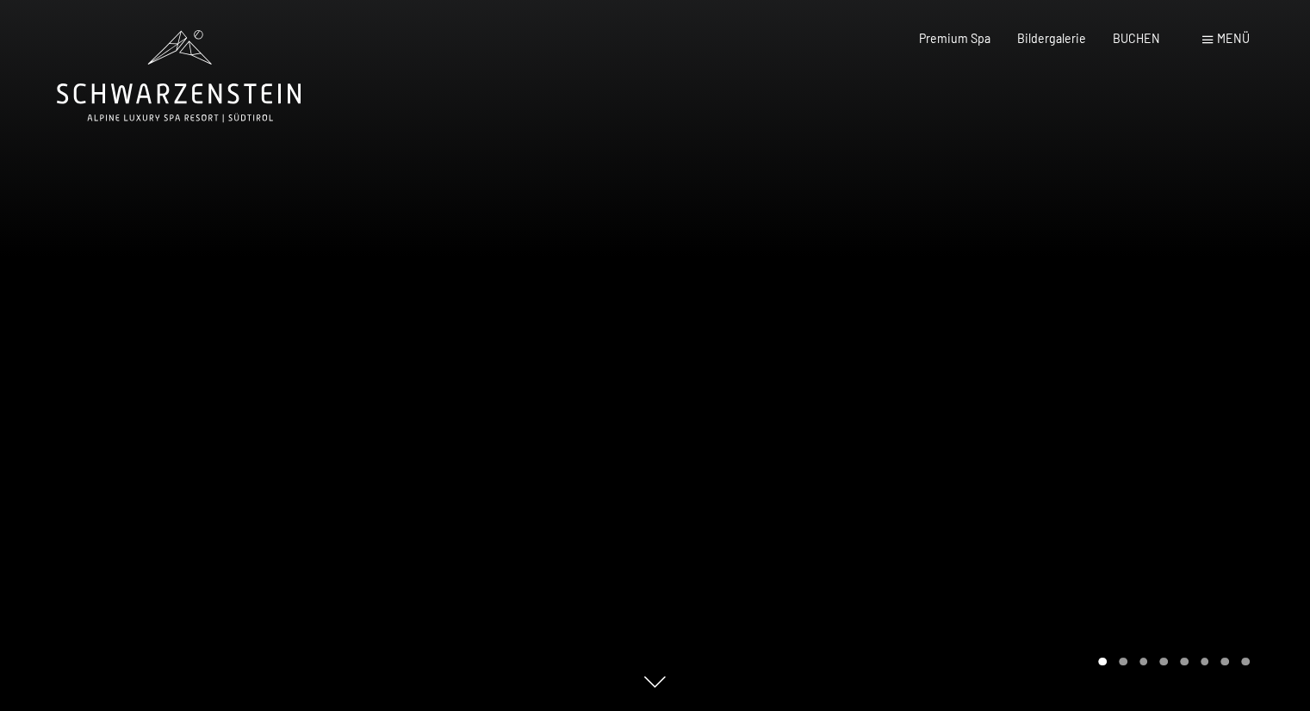
click at [252, 74] on icon at bounding box center [179, 76] width 244 height 92
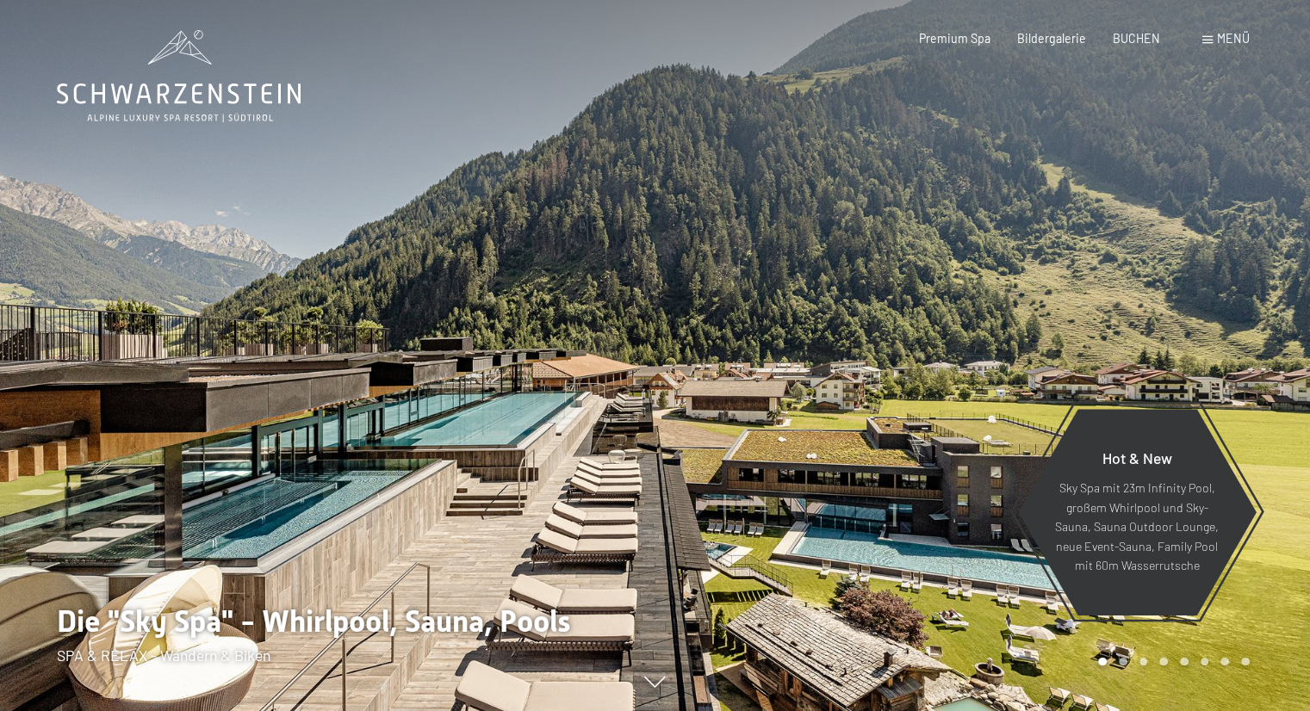
click at [1217, 37] on span "Menü" at bounding box center [1233, 38] width 33 height 15
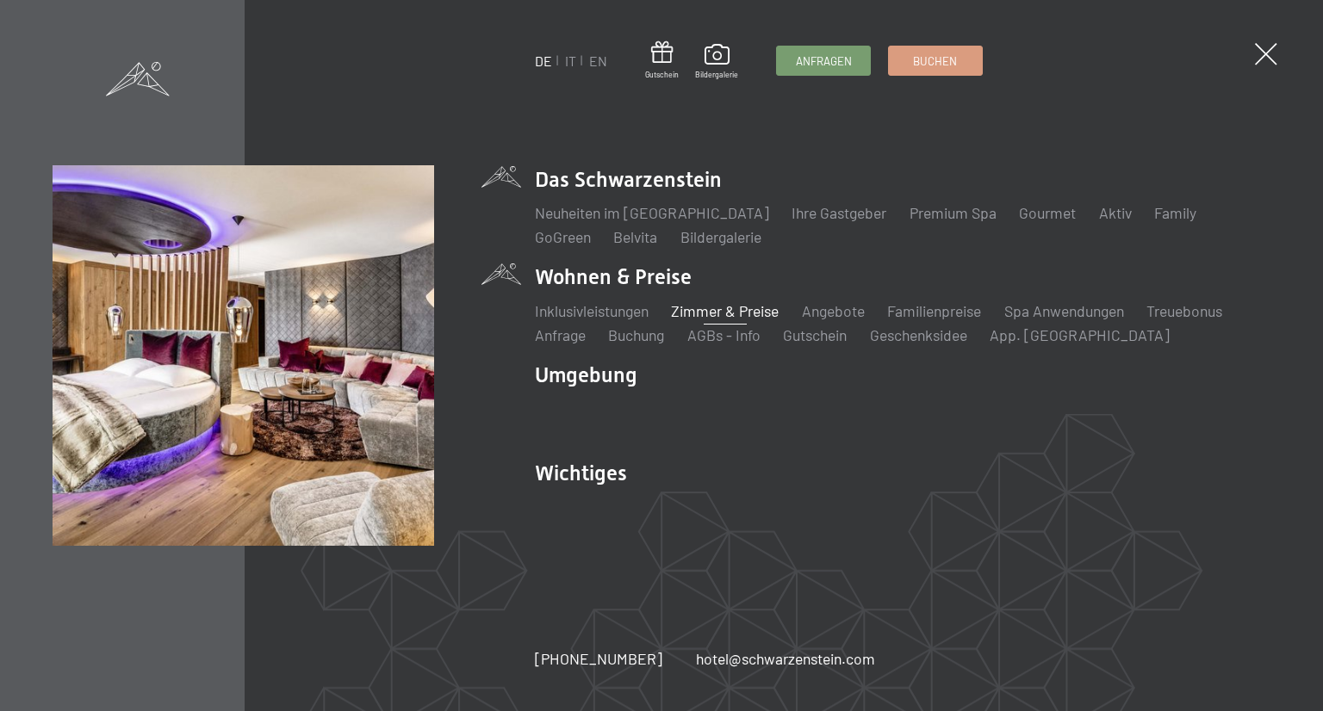
click at [718, 304] on link "Zimmer & Preise" at bounding box center [725, 310] width 108 height 19
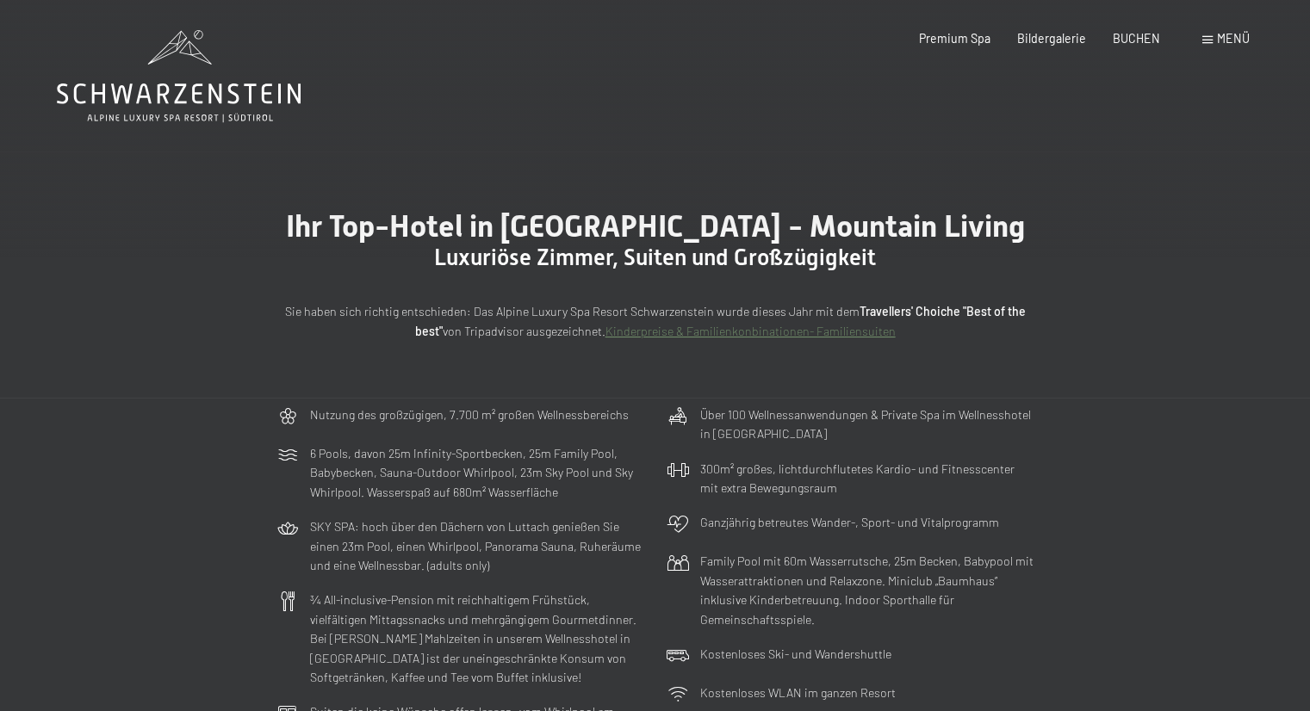
click at [172, 84] on icon at bounding box center [179, 76] width 244 height 92
